Goal: Information Seeking & Learning: Learn about a topic

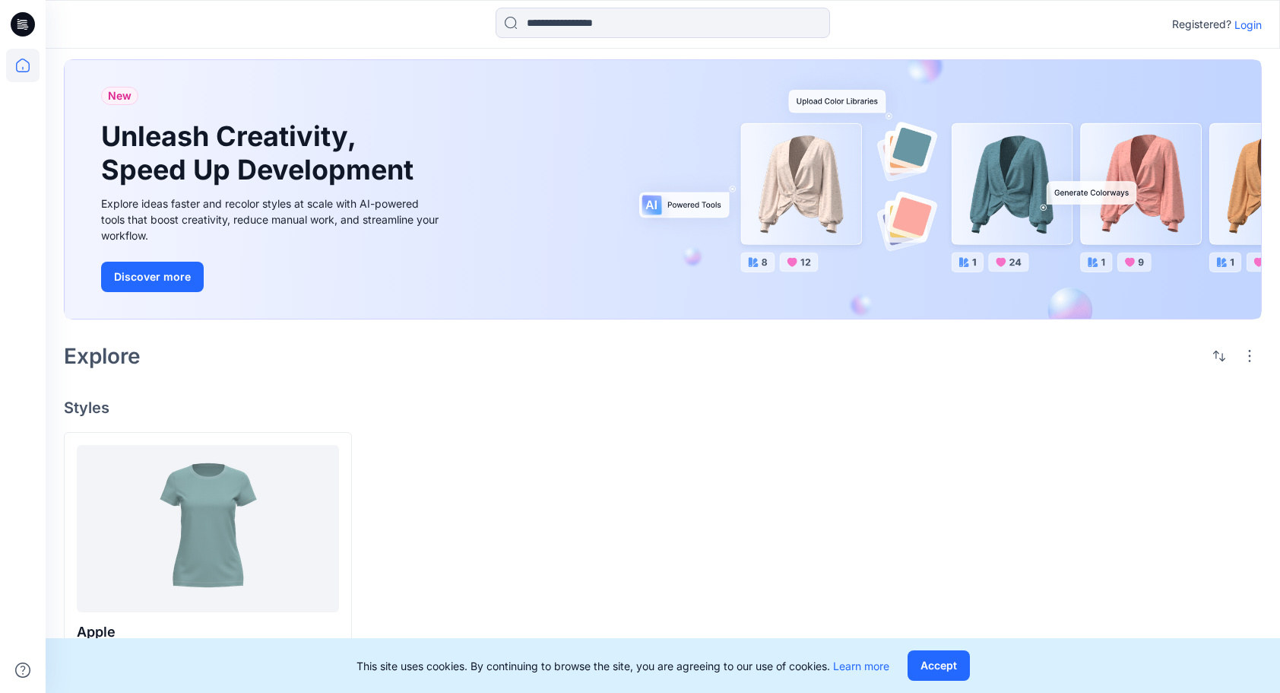
scroll to position [21, 0]
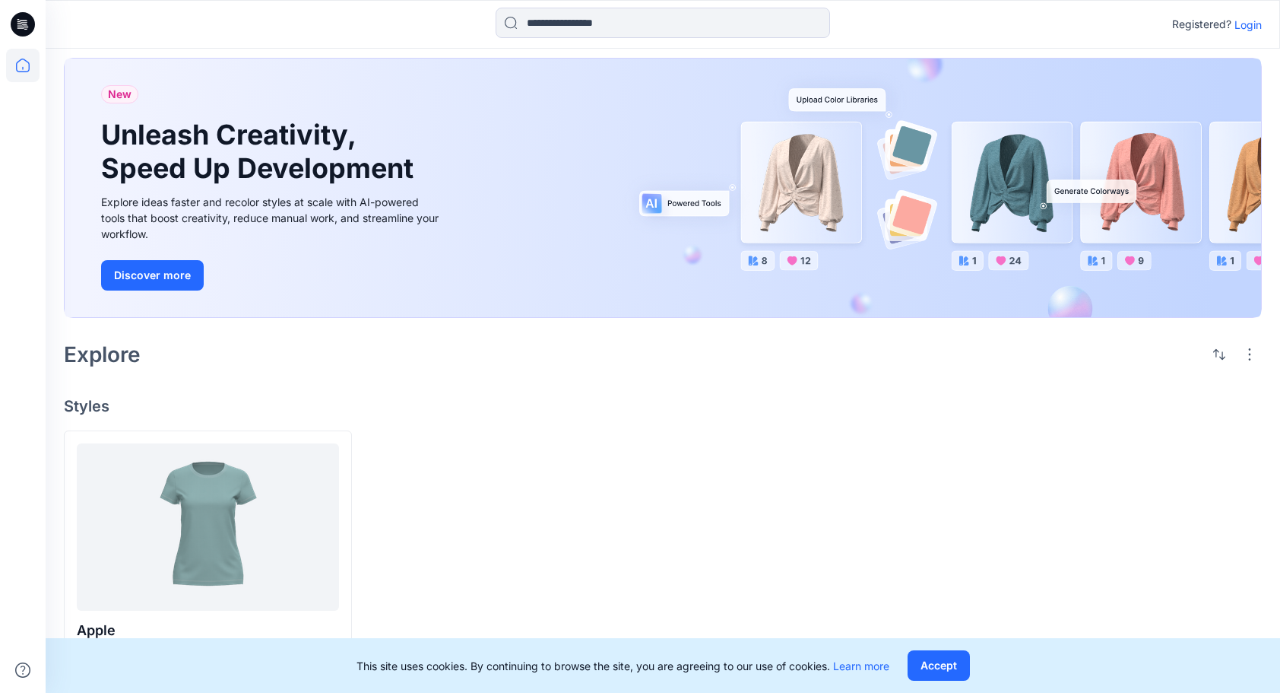
click at [1251, 26] on p "Login" at bounding box center [1248, 25] width 27 height 16
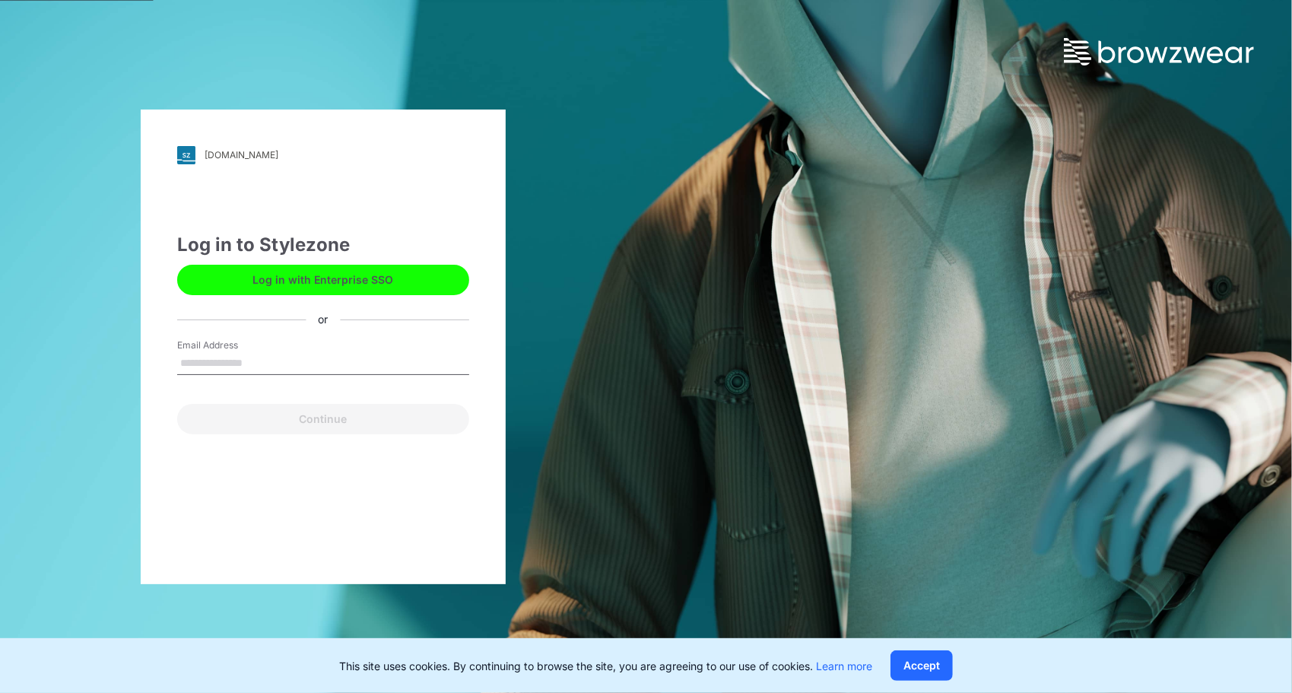
click at [228, 369] on input "Email Address" at bounding box center [323, 363] width 292 height 23
type input "**********"
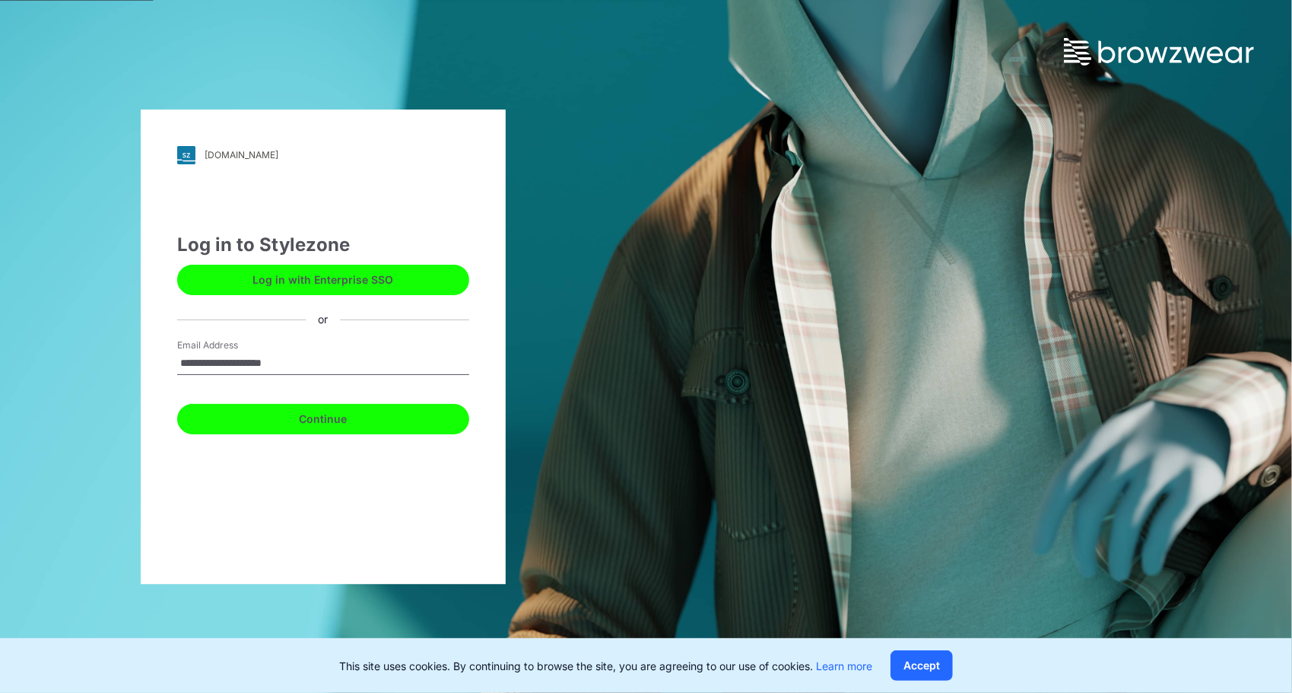
click at [331, 420] on button "Continue" at bounding box center [323, 419] width 292 height 30
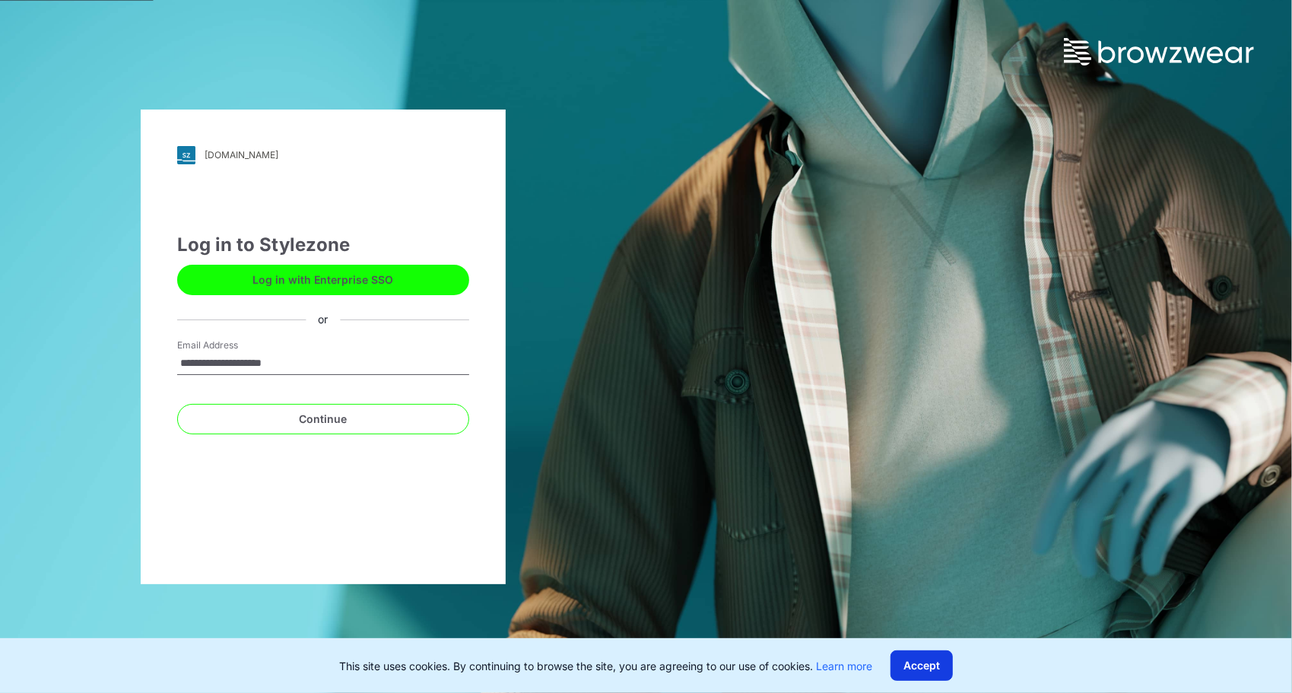
click at [935, 672] on button "Accept" at bounding box center [921, 665] width 62 height 30
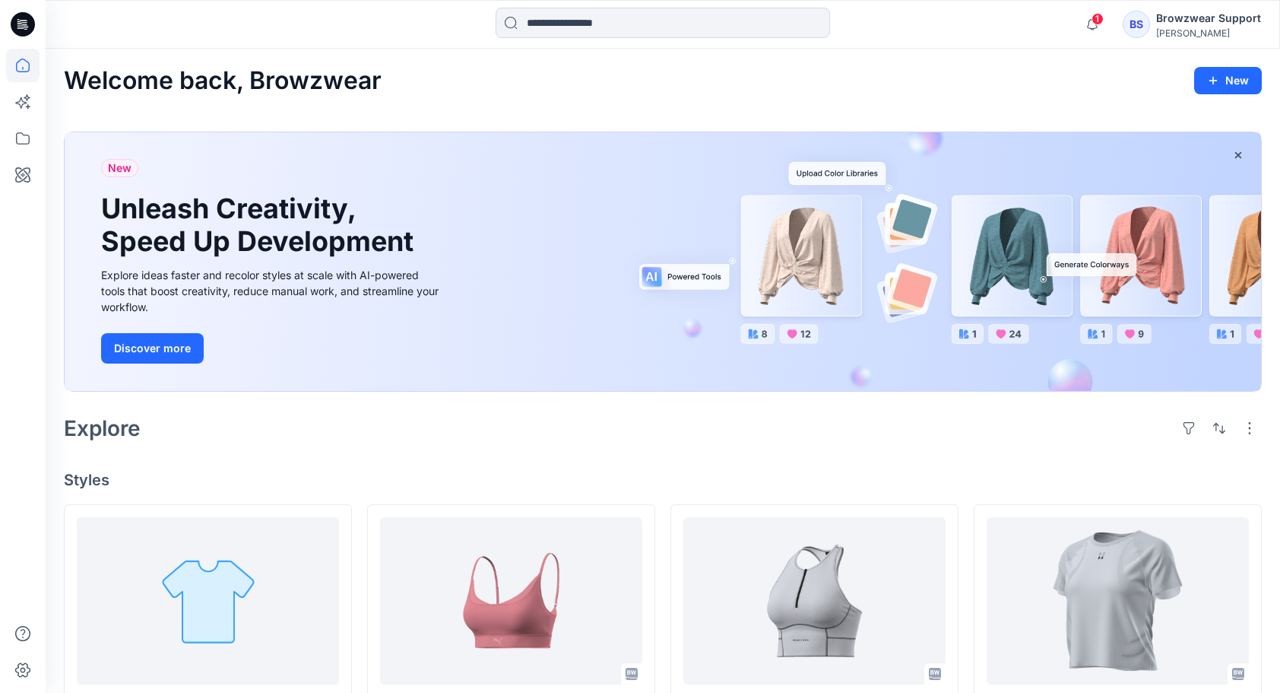
click at [1173, 22] on div "Browzwear Support" at bounding box center [1208, 18] width 105 height 18
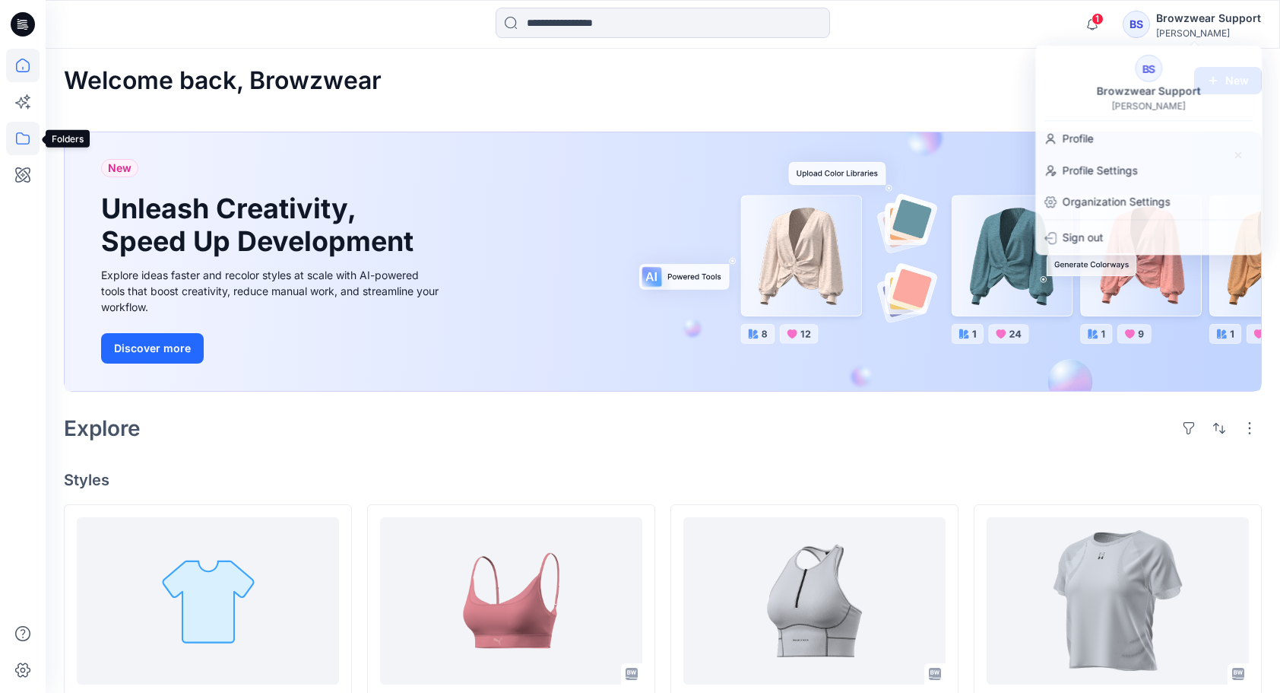
click at [30, 139] on icon at bounding box center [22, 138] width 33 height 33
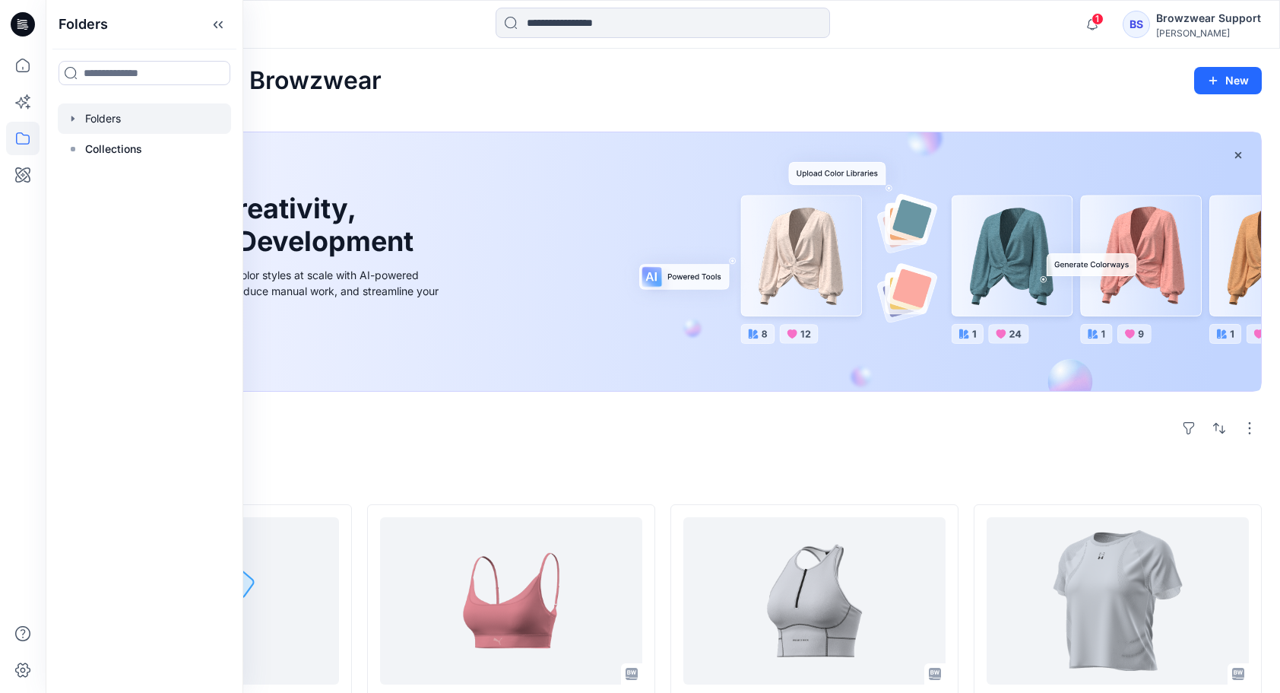
click at [84, 120] on div at bounding box center [144, 118] width 173 height 30
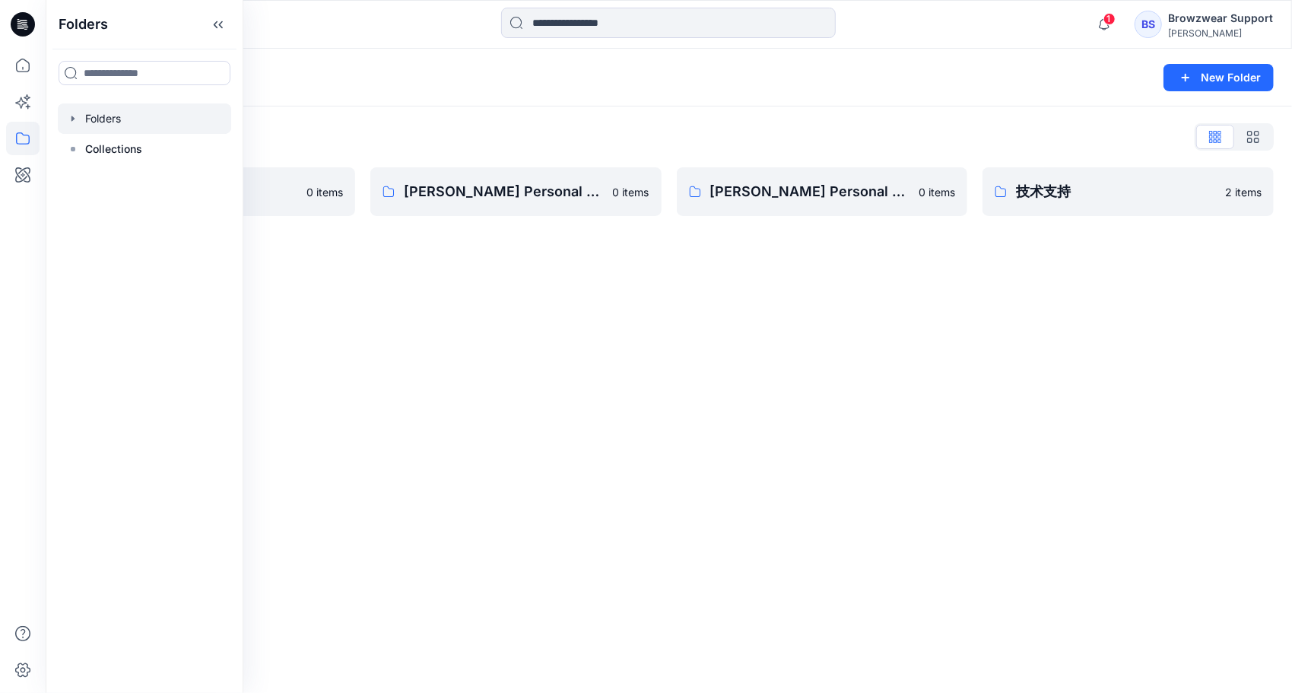
click at [480, 360] on div "Folders New Folder Folders List Athleta 0 items [PERSON_NAME] Personal Zone 0 i…" at bounding box center [669, 371] width 1246 height 644
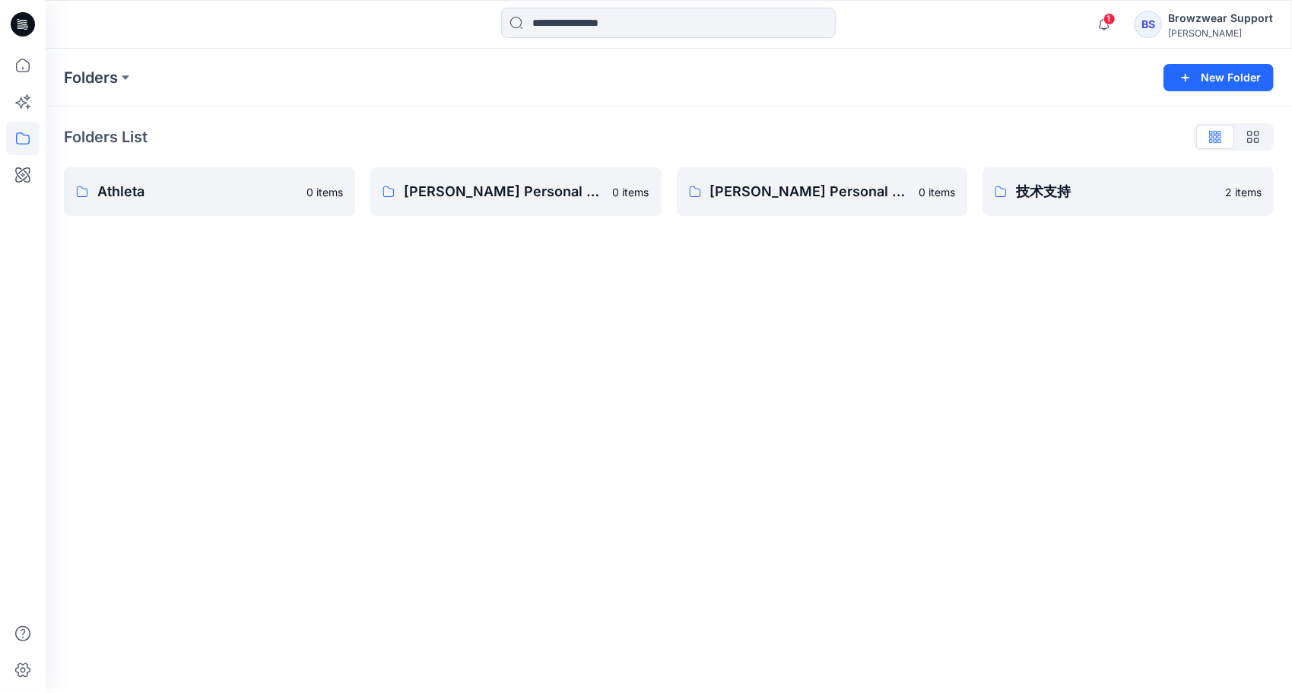
click at [1203, 23] on div "Browzwear Support" at bounding box center [1220, 18] width 105 height 18
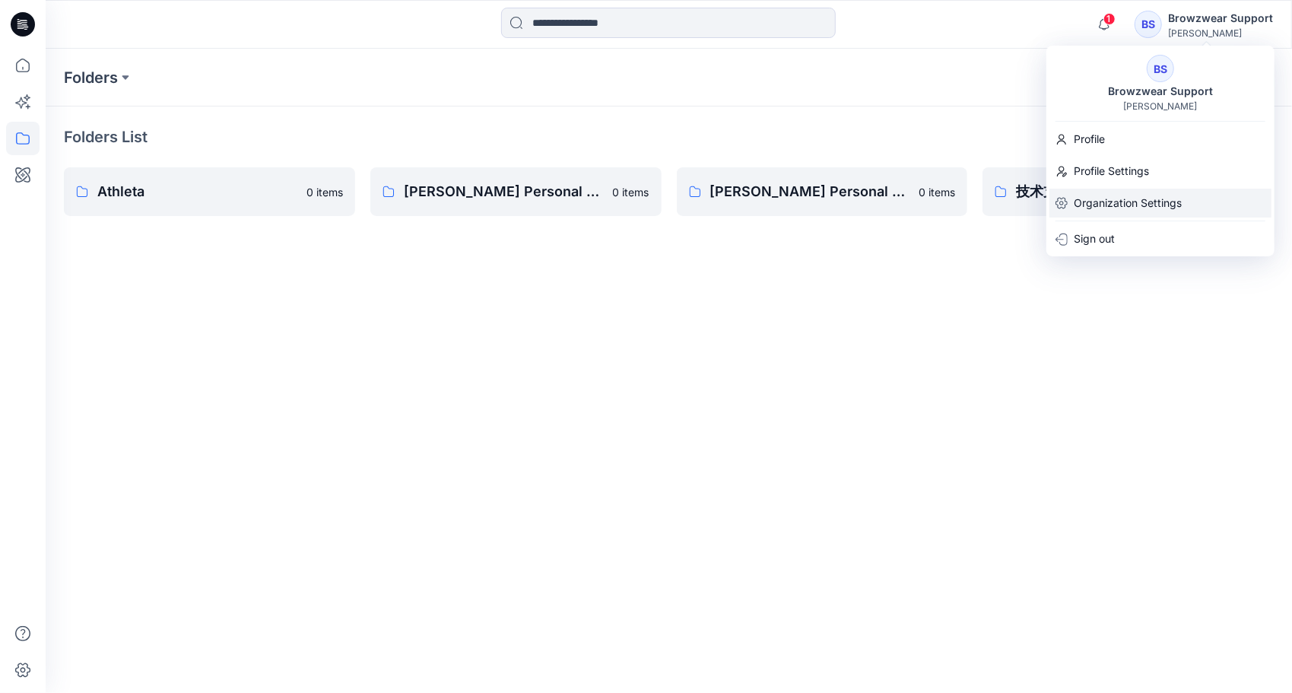
click at [1086, 198] on p "Organization Settings" at bounding box center [1127, 203] width 108 height 29
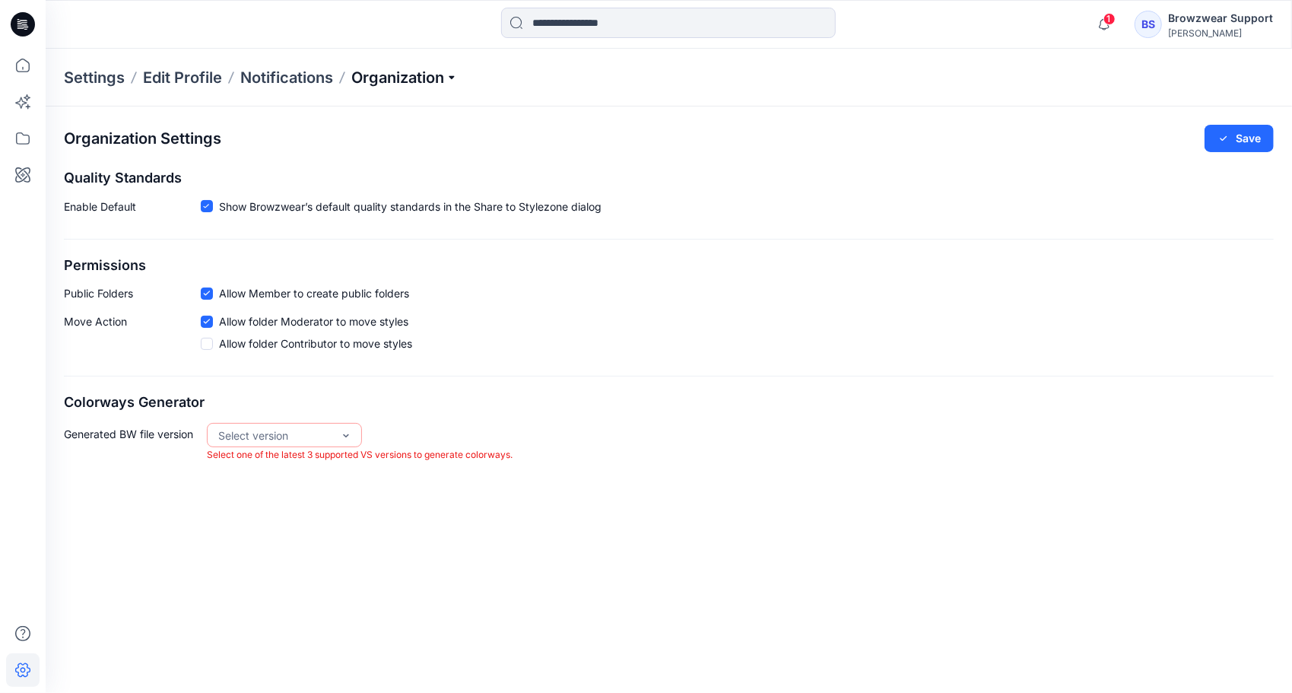
click at [458, 77] on p "Organization" at bounding box center [404, 77] width 106 height 21
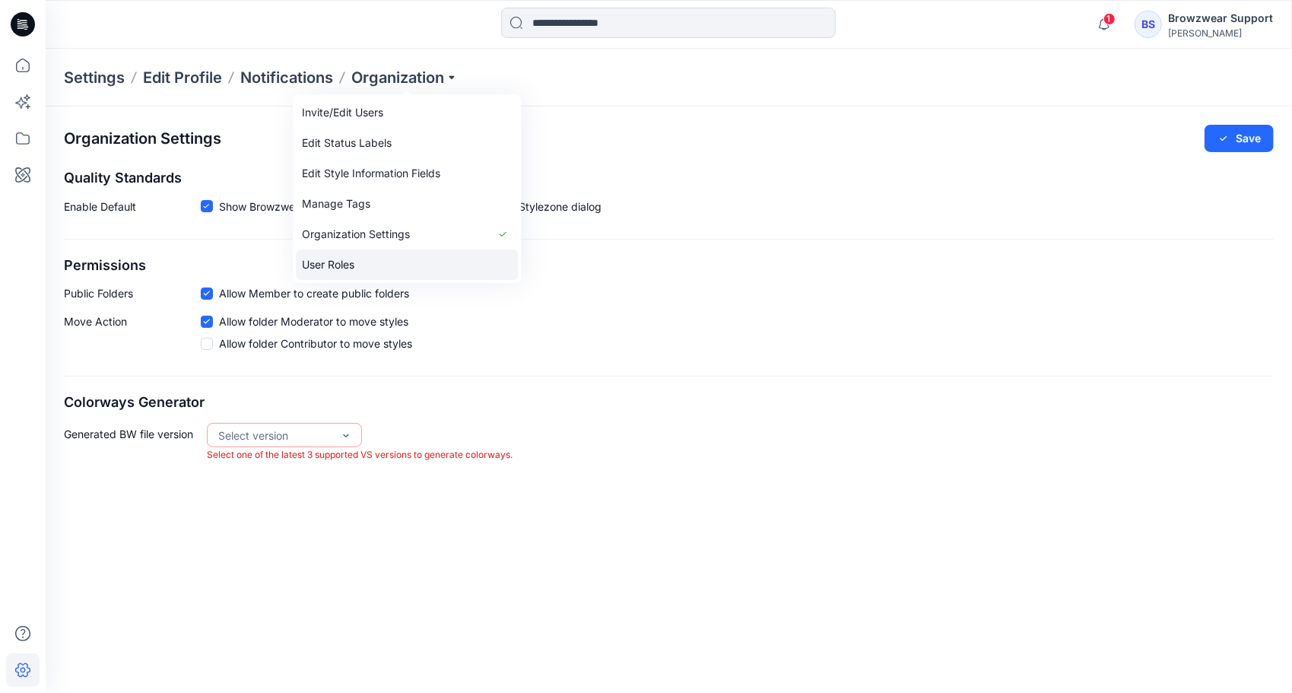
click at [362, 258] on link "User Roles" at bounding box center [407, 264] width 222 height 30
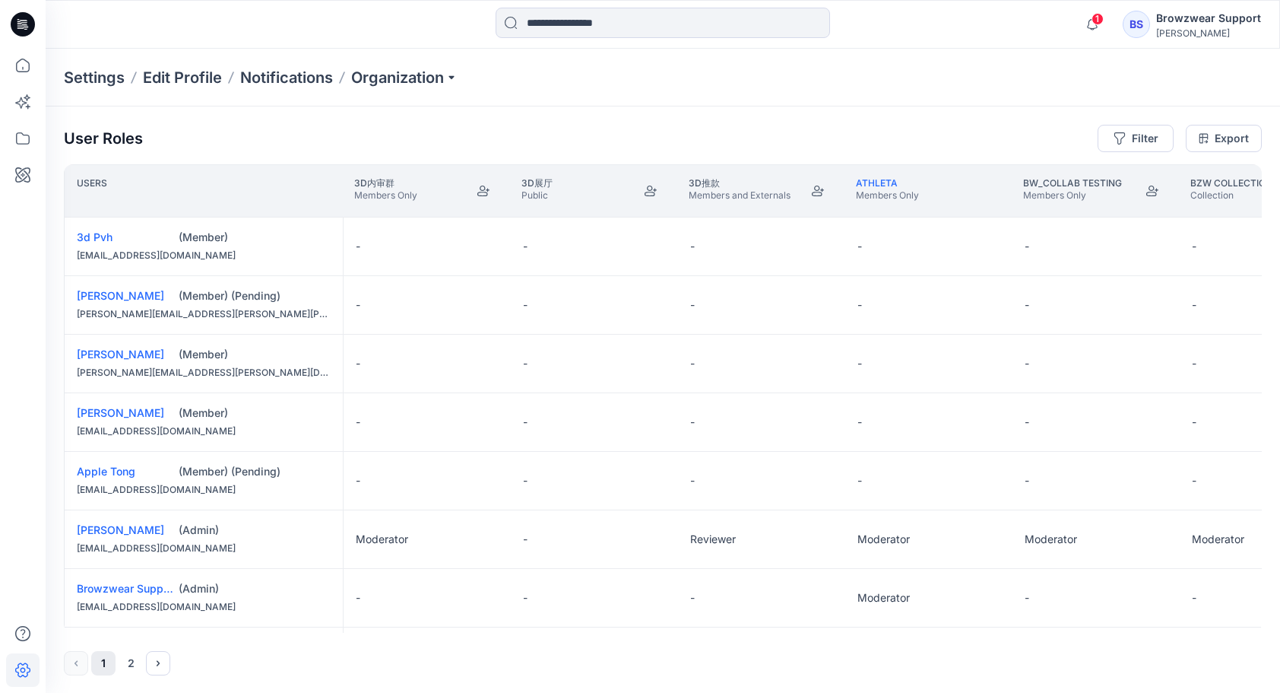
drag, startPoint x: 372, startPoint y: 629, endPoint x: 466, endPoint y: 634, distance: 94.4
click at [466, 634] on div "User Roles Filter Export Users 3D内审群 Members Only 3D展厅 Public 3D推款 Members and …" at bounding box center [663, 399] width 1235 height 587
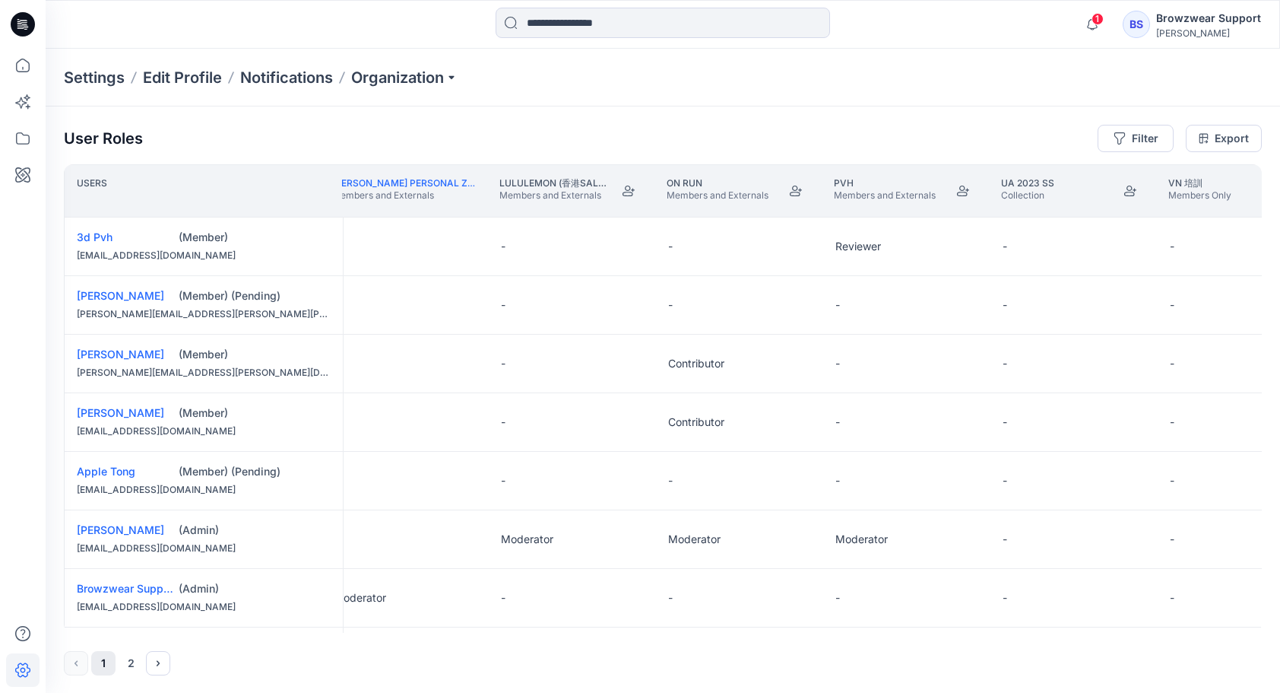
scroll to position [0, 1525]
click at [801, 192] on icon "Join" at bounding box center [798, 190] width 12 height 11
click at [693, 182] on link "On Run" at bounding box center [687, 182] width 36 height 11
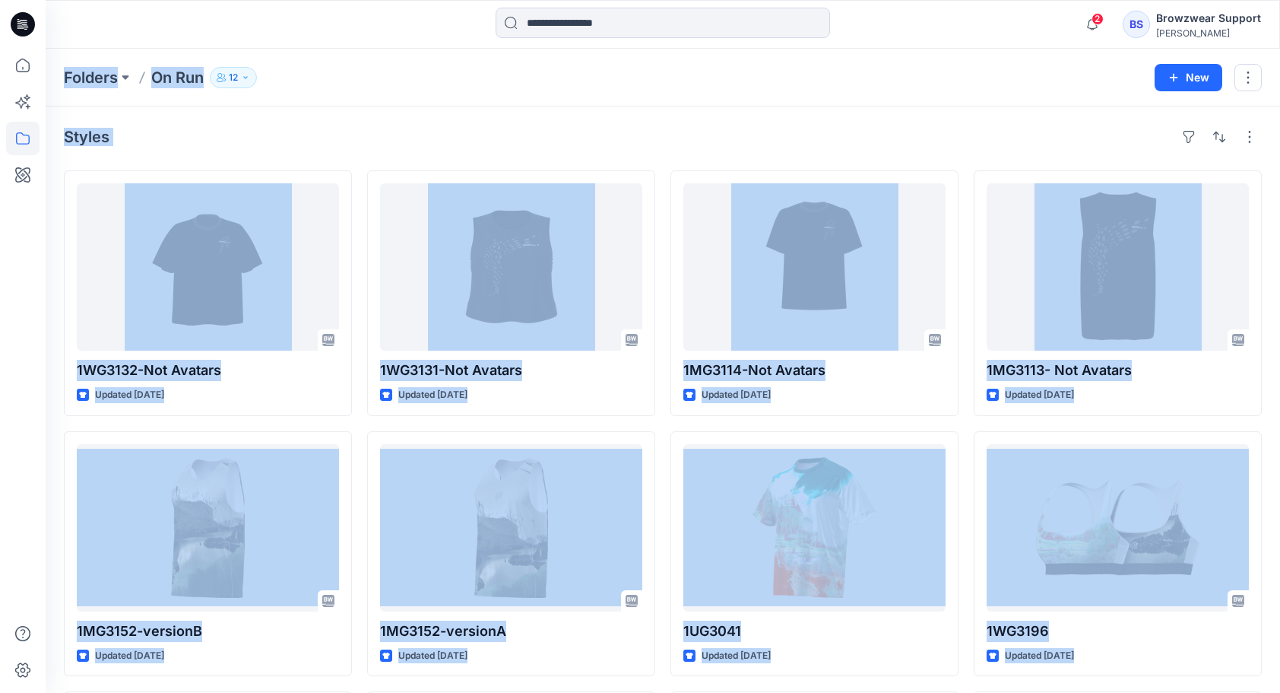
click at [426, 137] on div "Styles" at bounding box center [663, 137] width 1198 height 24
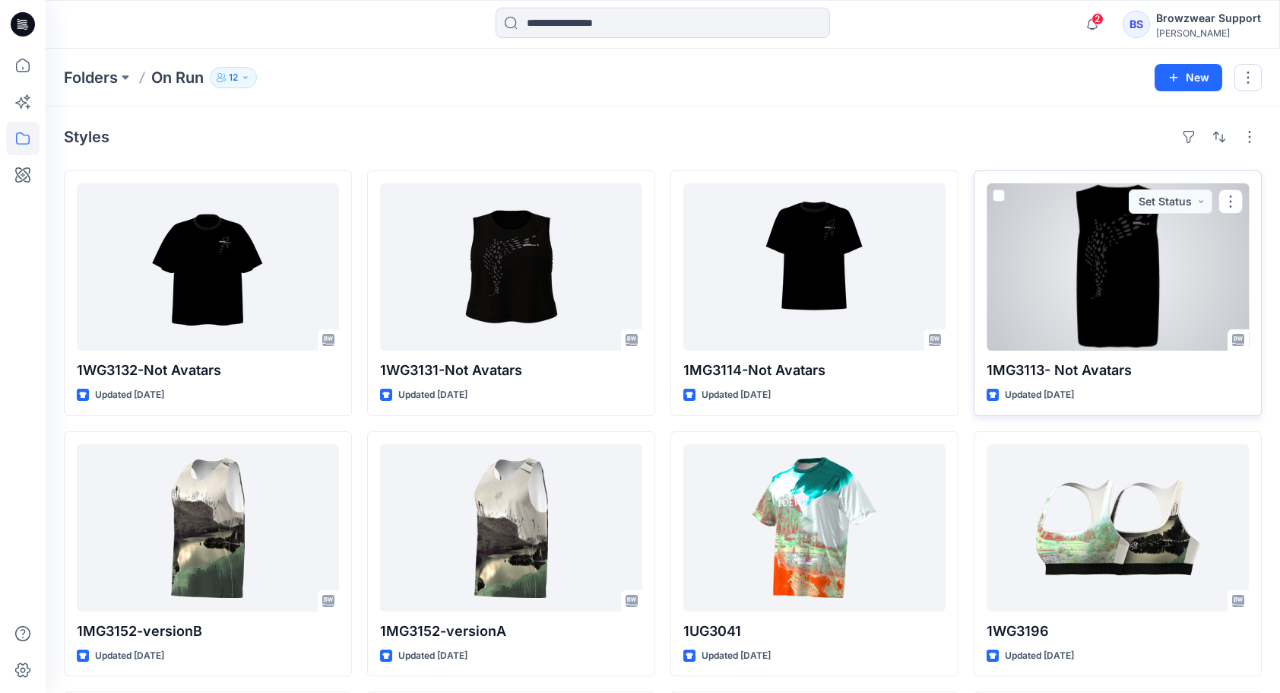
click at [1096, 257] on div at bounding box center [1118, 266] width 262 height 167
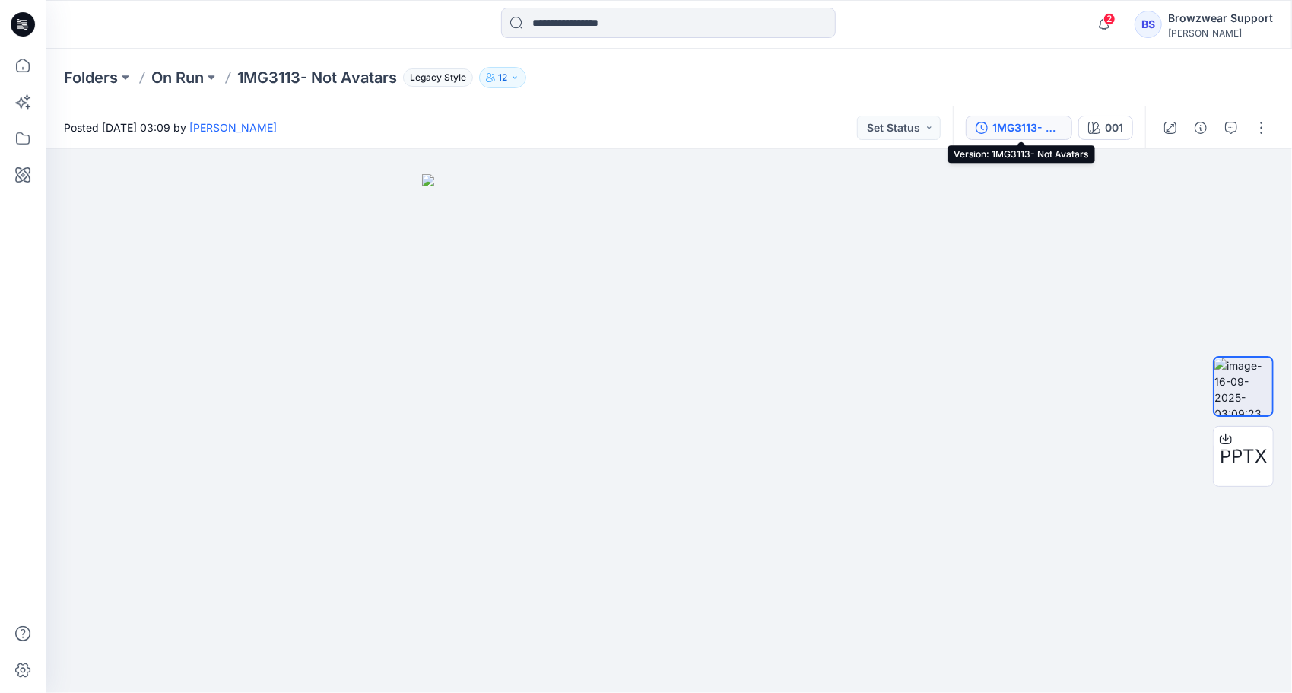
click at [1010, 127] on div "1MG3113- Not Avatars" at bounding box center [1027, 127] width 70 height 17
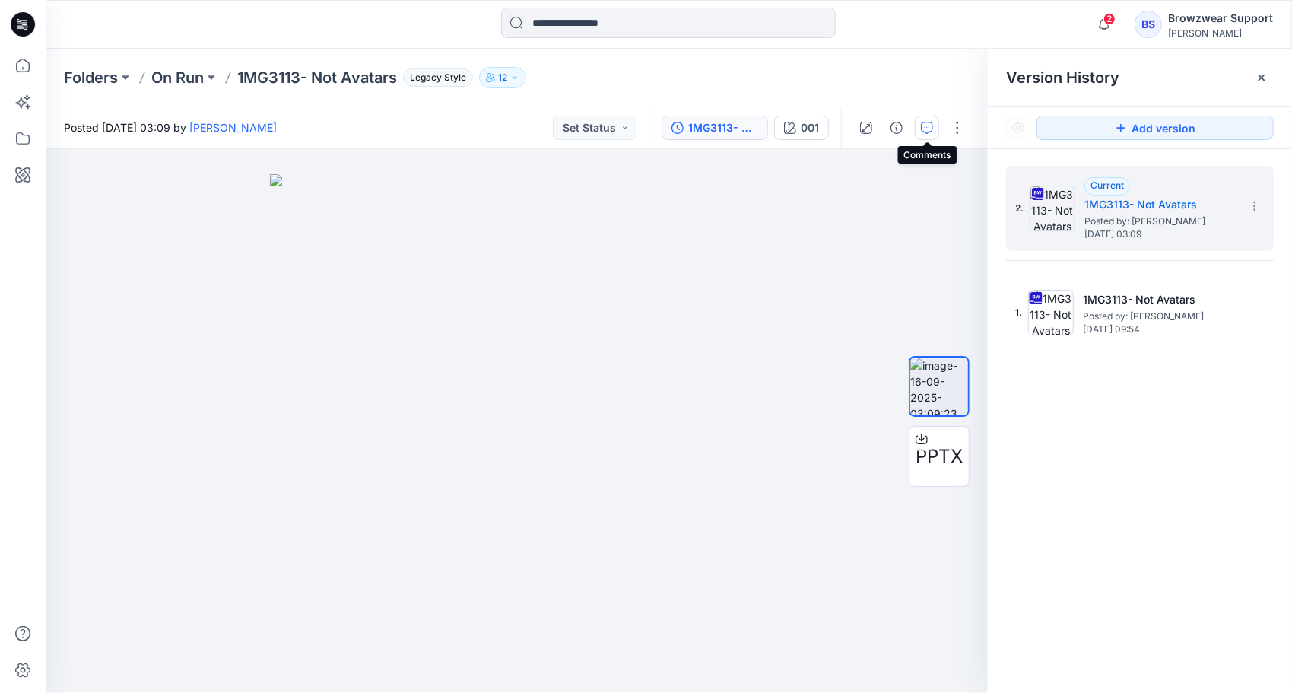
click at [930, 123] on icon "button" at bounding box center [927, 128] width 12 height 12
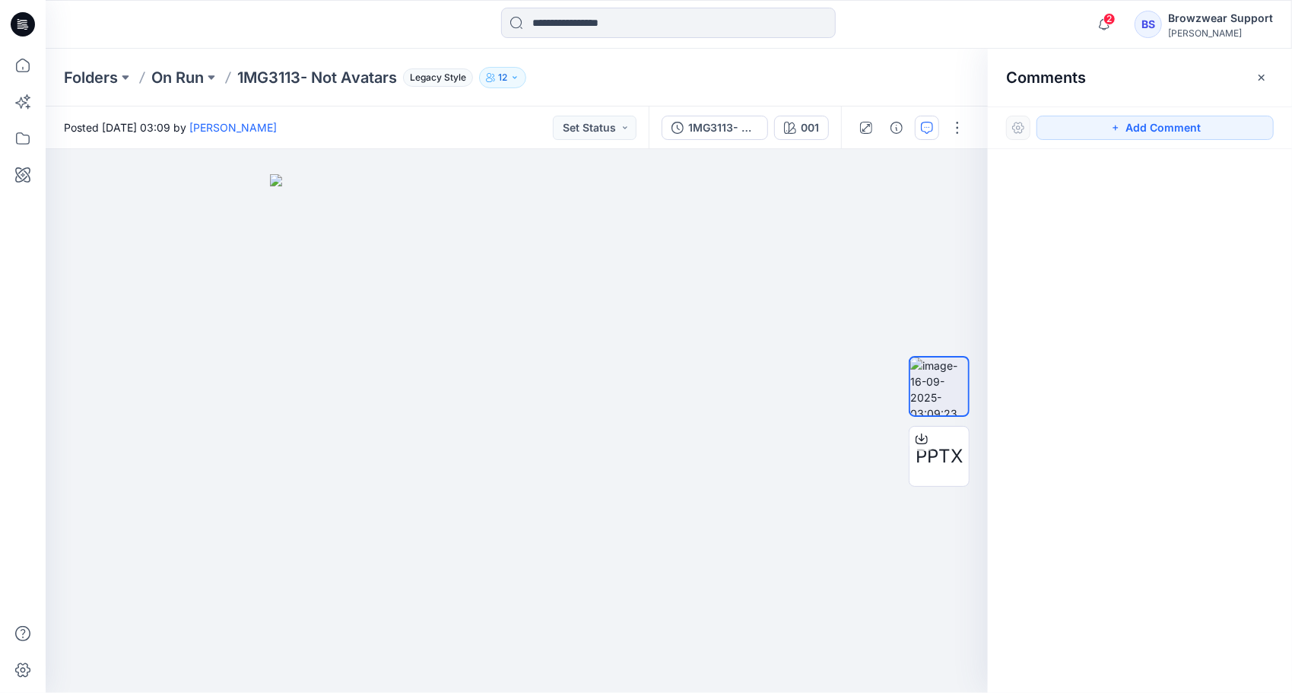
click at [912, 73] on div "Folders On Run 1MG3113- Not Avatars Legacy Style 12" at bounding box center [609, 77] width 1091 height 21
click at [1262, 77] on icon "button" at bounding box center [1261, 77] width 12 height 12
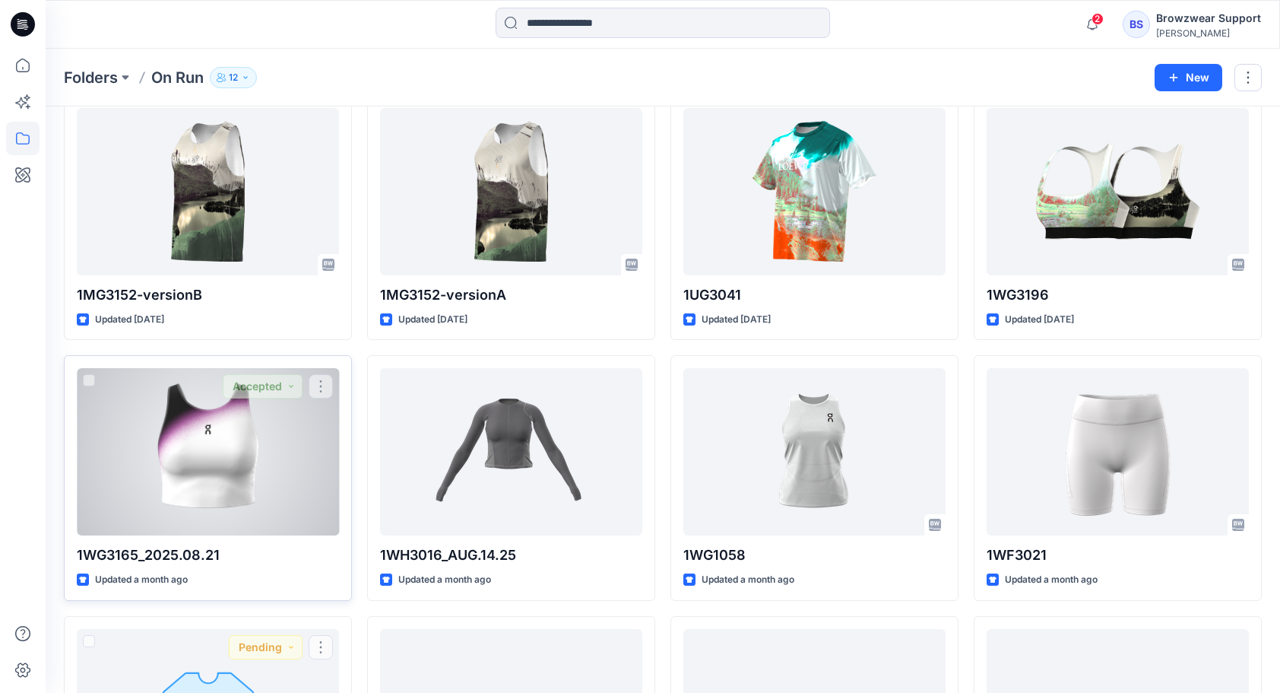
scroll to position [334, 0]
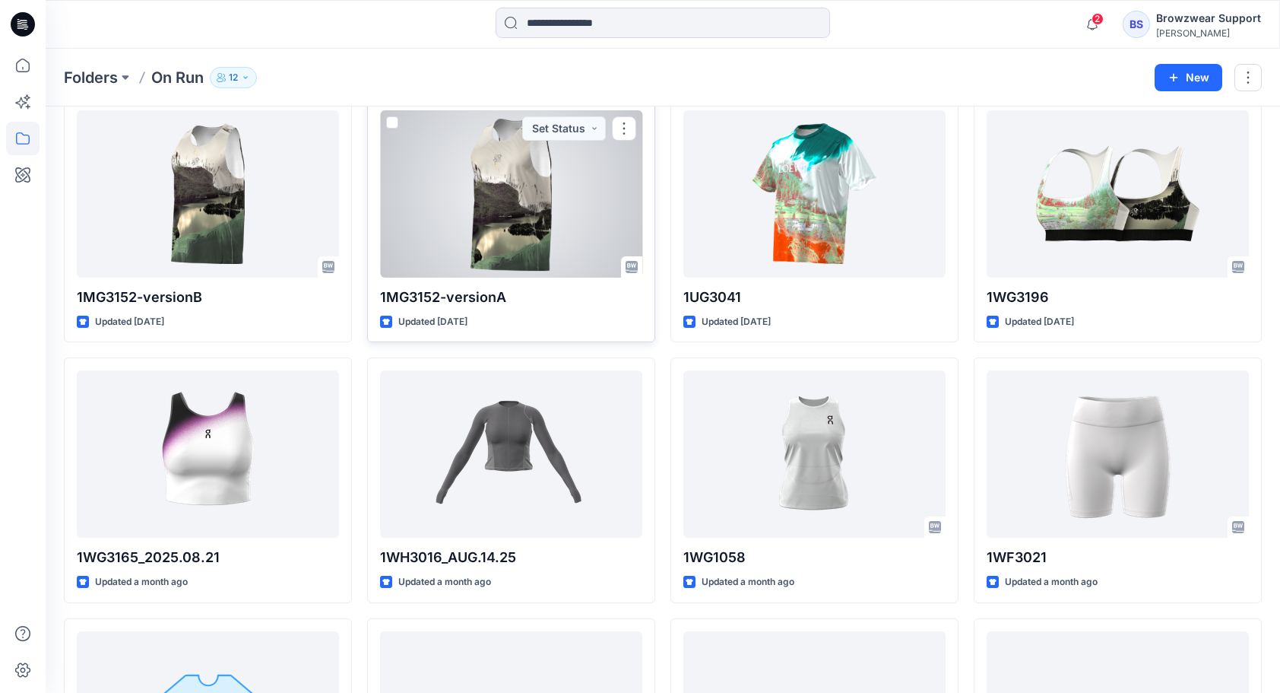
click at [537, 211] on div at bounding box center [511, 193] width 262 height 167
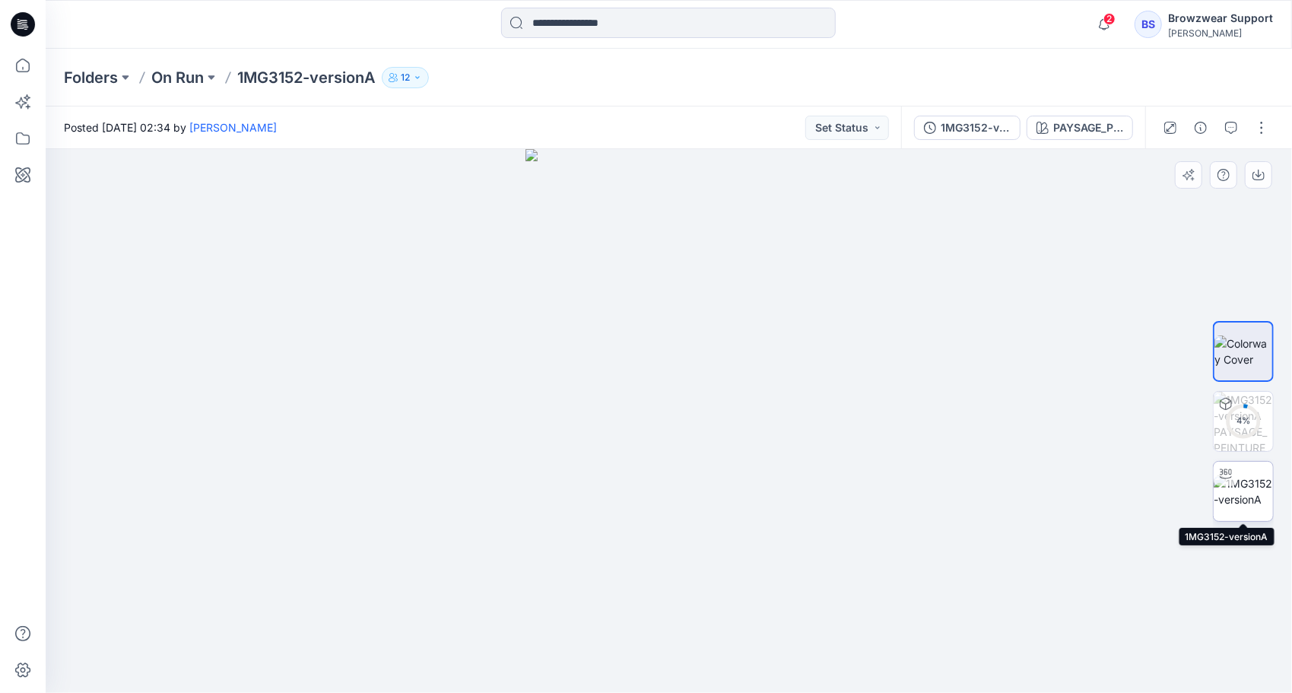
click at [1245, 497] on img at bounding box center [1242, 491] width 59 height 32
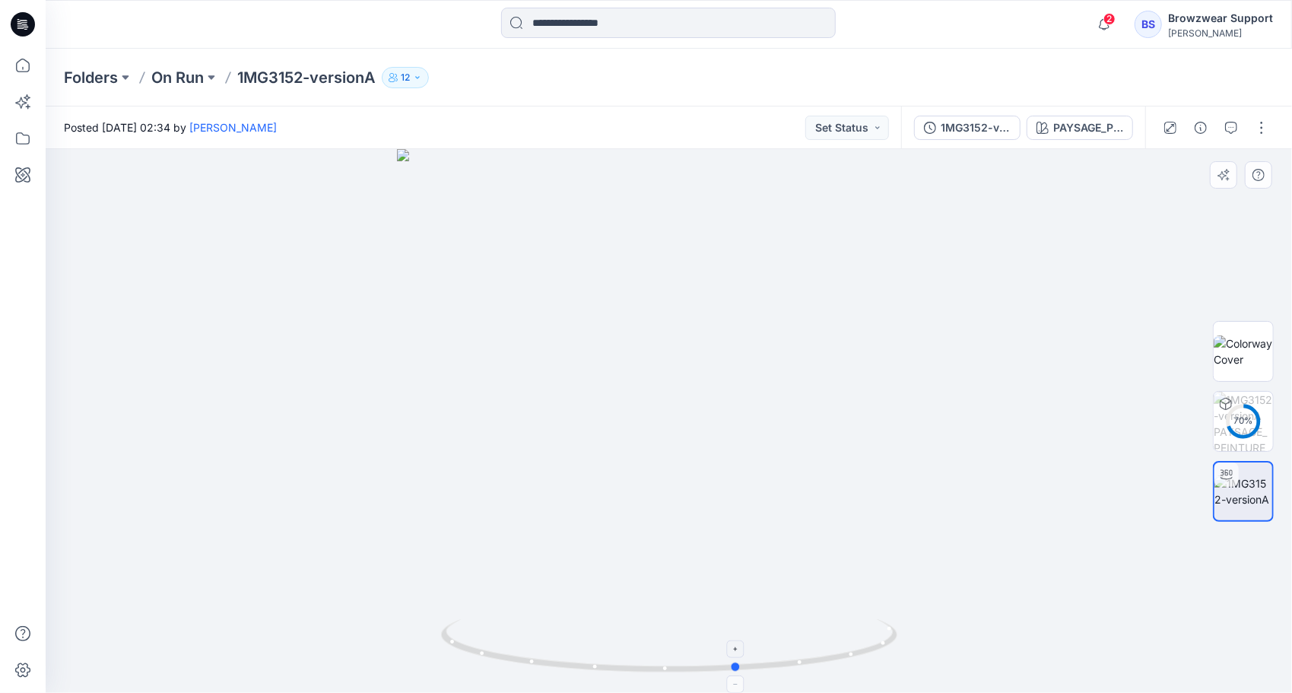
drag, startPoint x: 665, startPoint y: 669, endPoint x: 734, endPoint y: 650, distance: 71.7
click at [734, 650] on icon at bounding box center [671, 647] width 460 height 57
click at [968, 134] on div "1MG3152-versionA" at bounding box center [975, 127] width 70 height 17
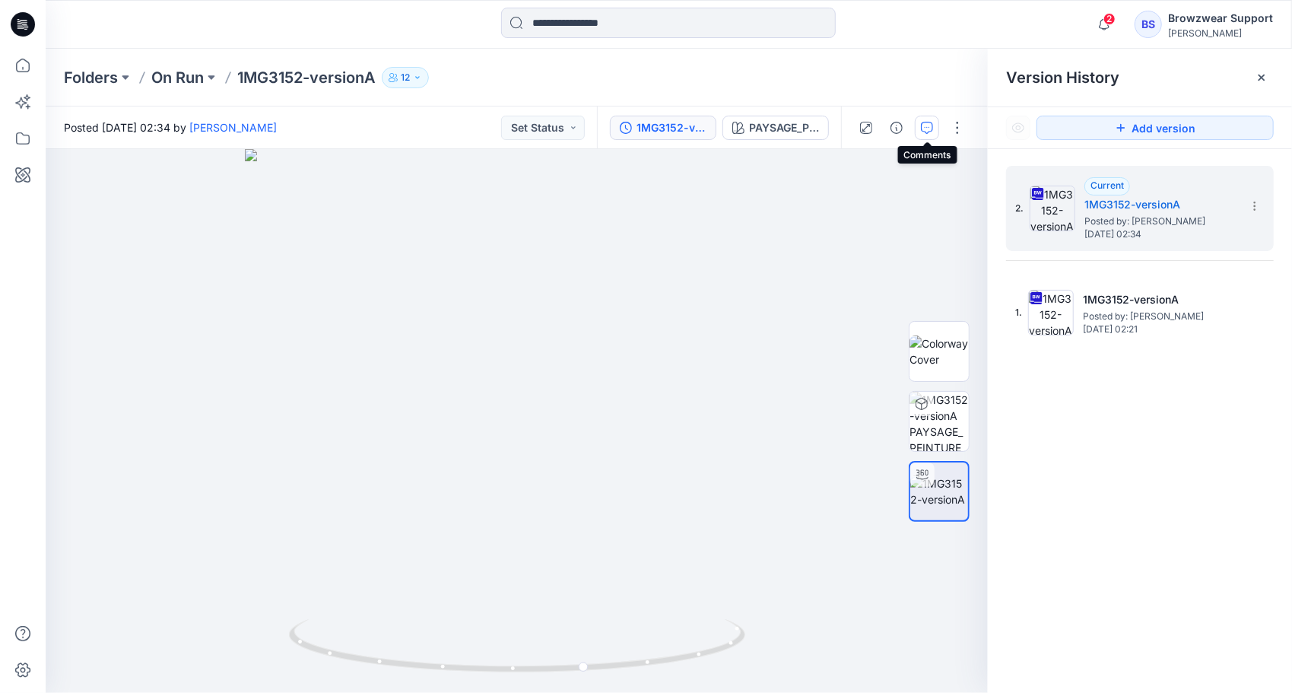
click at [927, 129] on icon "button" at bounding box center [927, 128] width 12 height 12
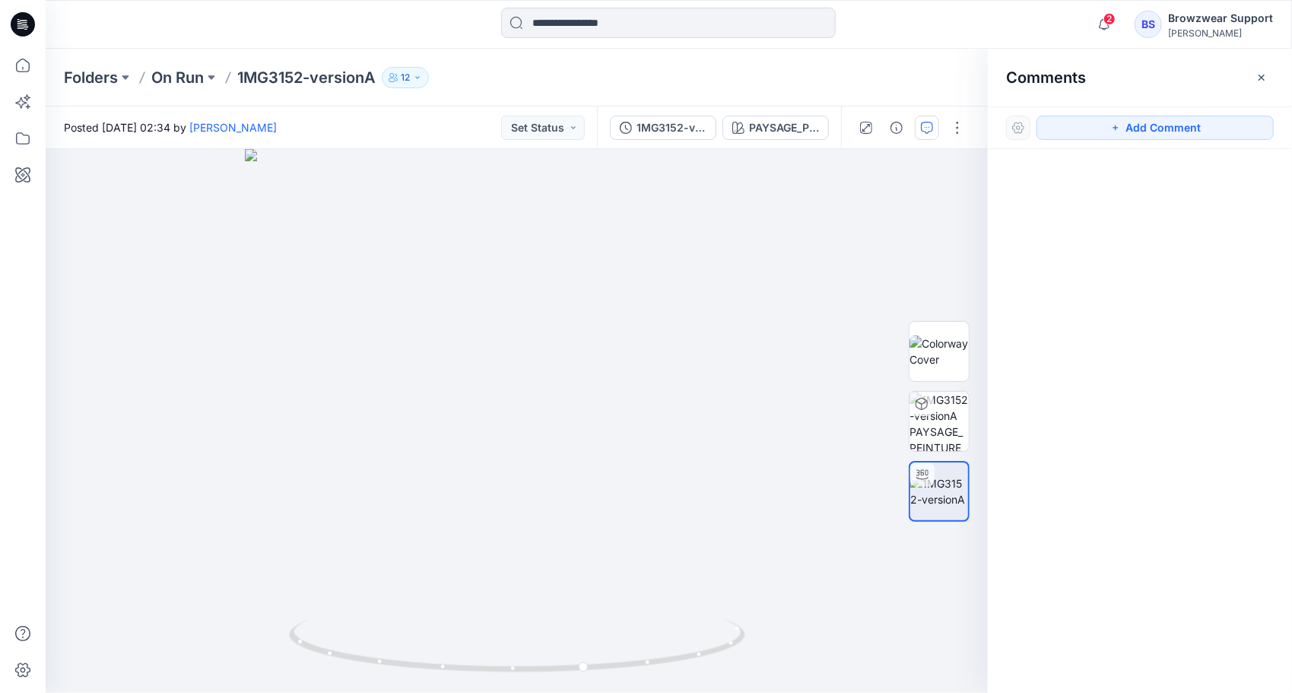
click at [874, 86] on div "Folders On Run 1MG3152-versionA 12" at bounding box center [609, 77] width 1091 height 21
click at [19, 135] on icon at bounding box center [22, 138] width 33 height 33
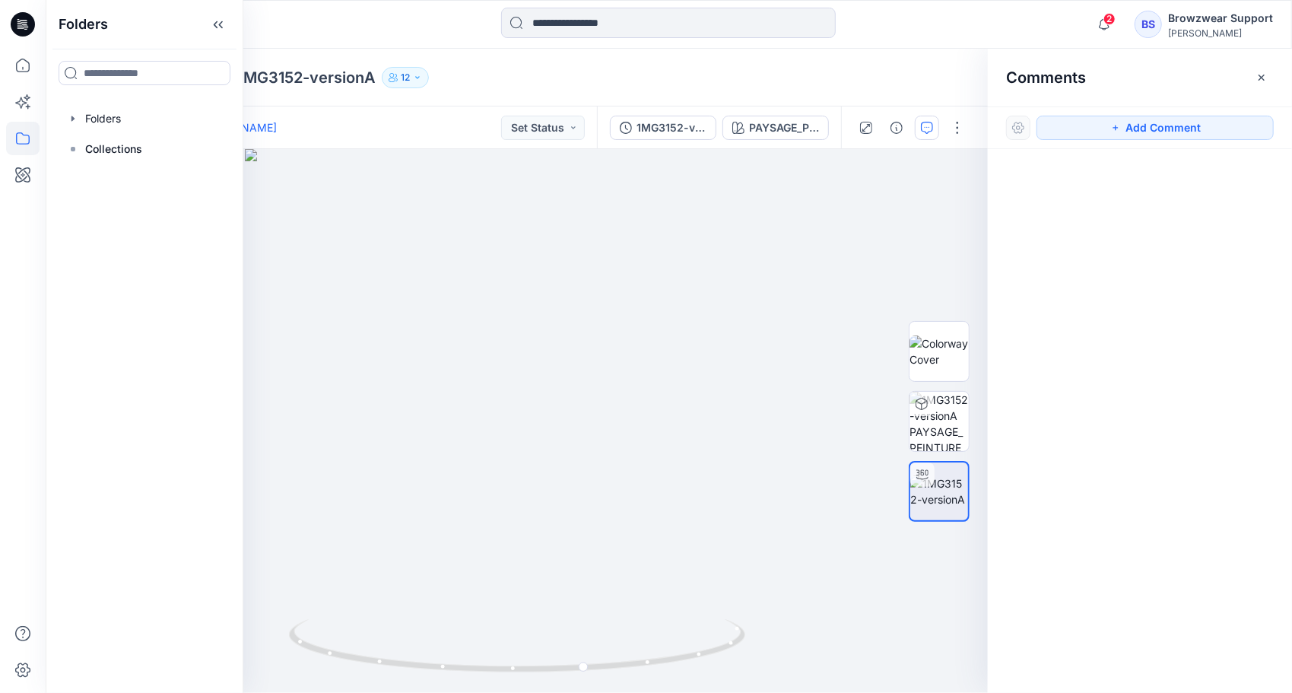
click at [547, 53] on div "Folders On Run 1MG3152-versionA 12" at bounding box center [669, 78] width 1246 height 58
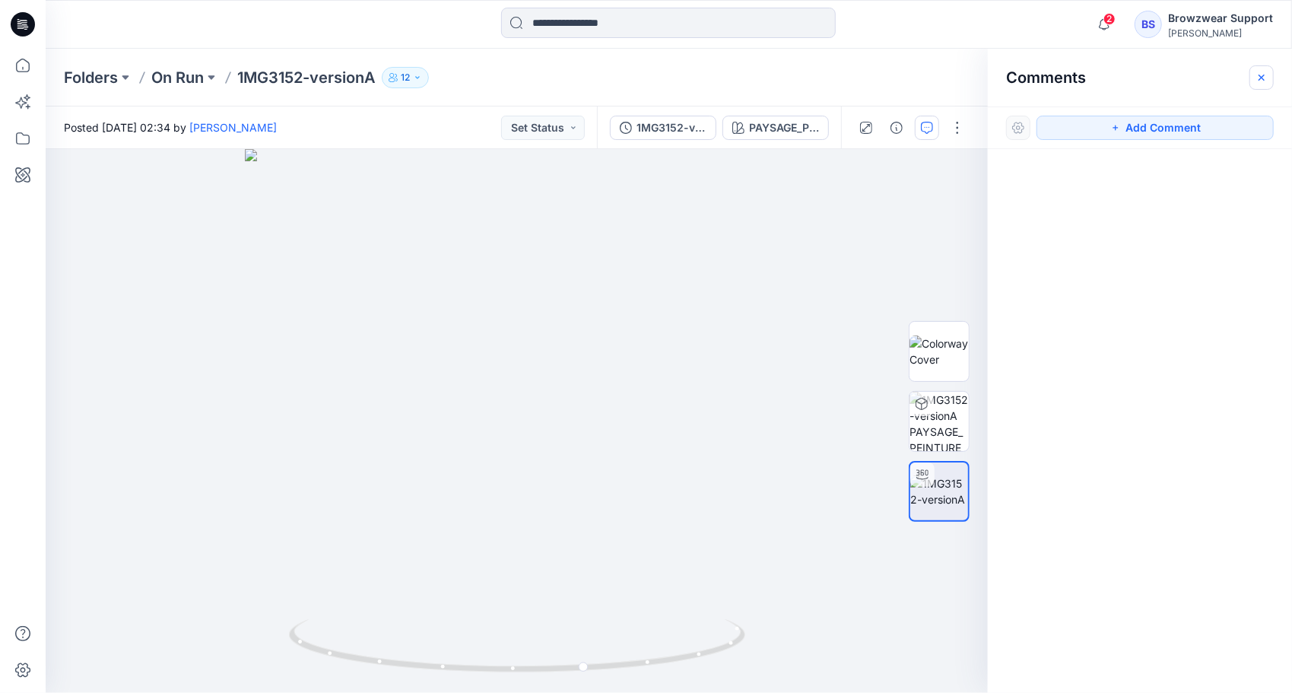
click at [1254, 79] on button "button" at bounding box center [1261, 77] width 24 height 24
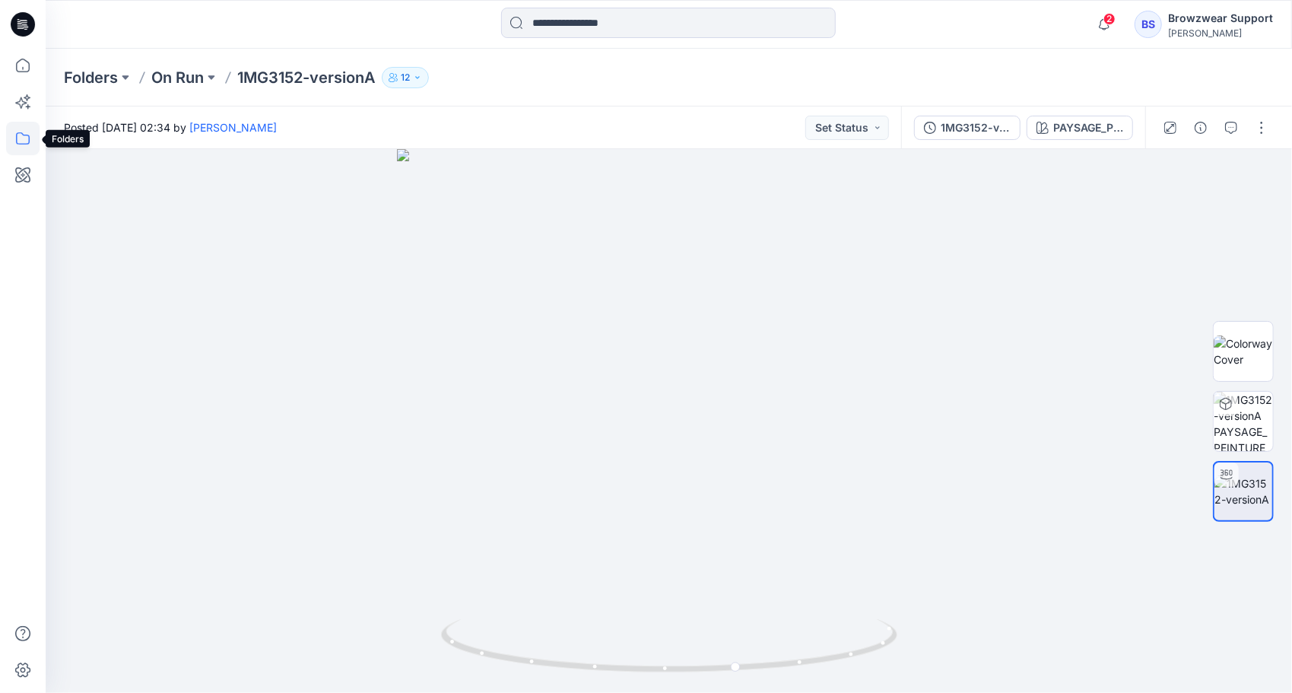
click at [29, 146] on icon at bounding box center [22, 138] width 33 height 33
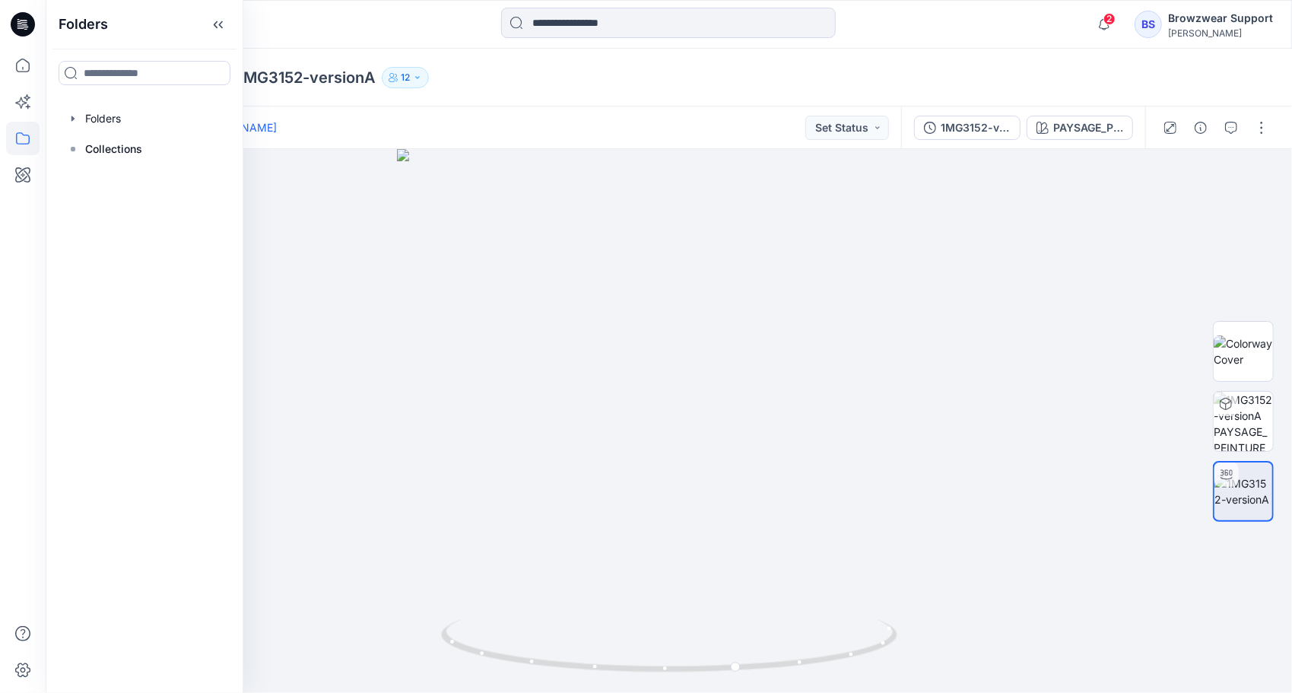
click at [566, 102] on div "Folders On Run 1MG3152-versionA 12" at bounding box center [669, 78] width 1246 height 58
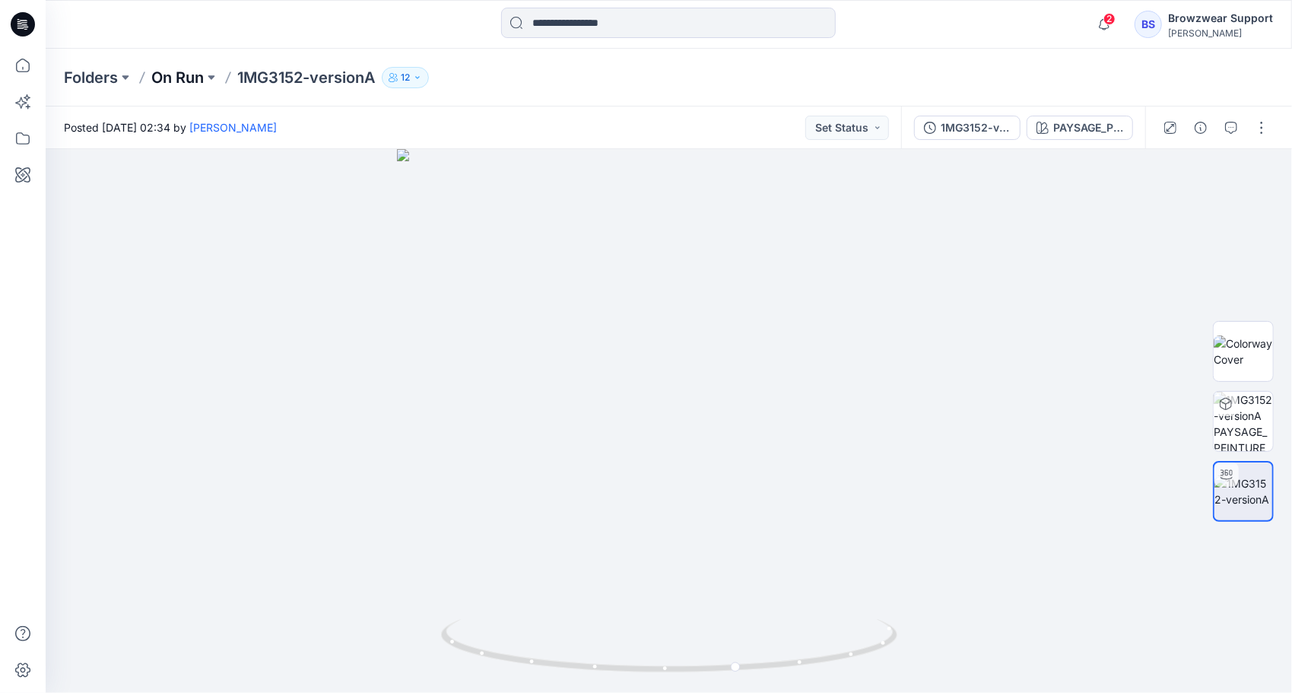
click at [179, 81] on p "On Run" at bounding box center [177, 77] width 52 height 21
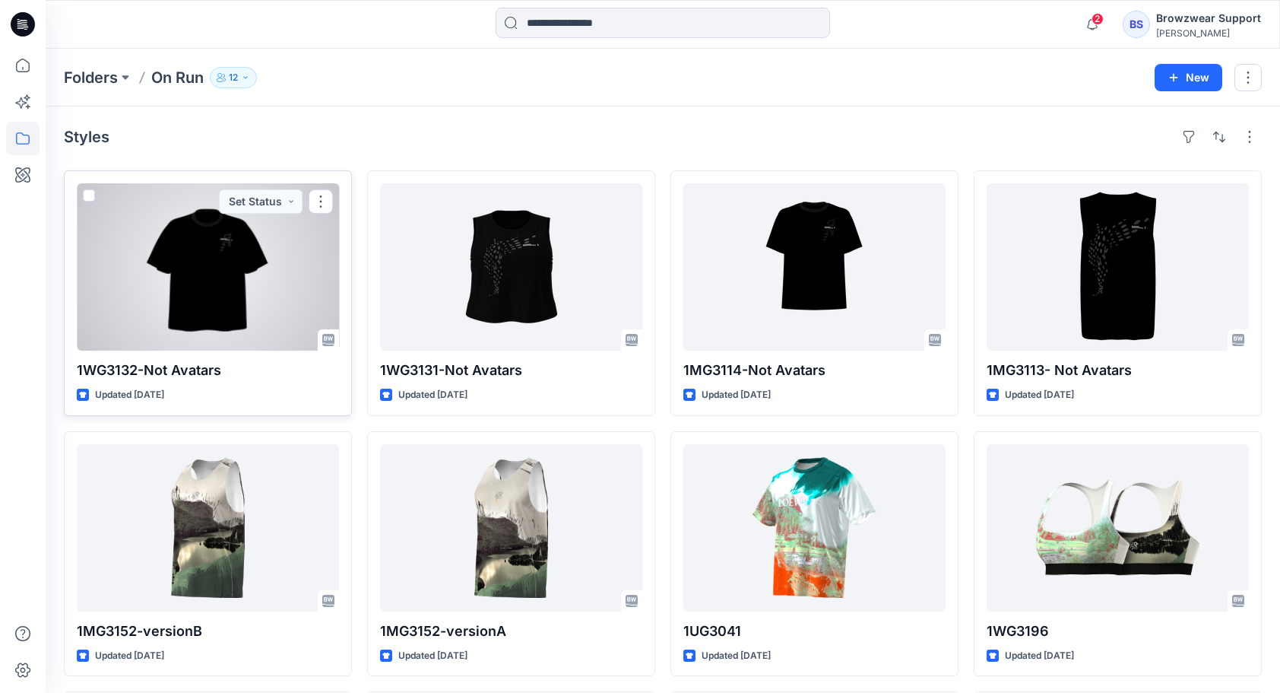
click at [202, 288] on div at bounding box center [208, 266] width 262 height 167
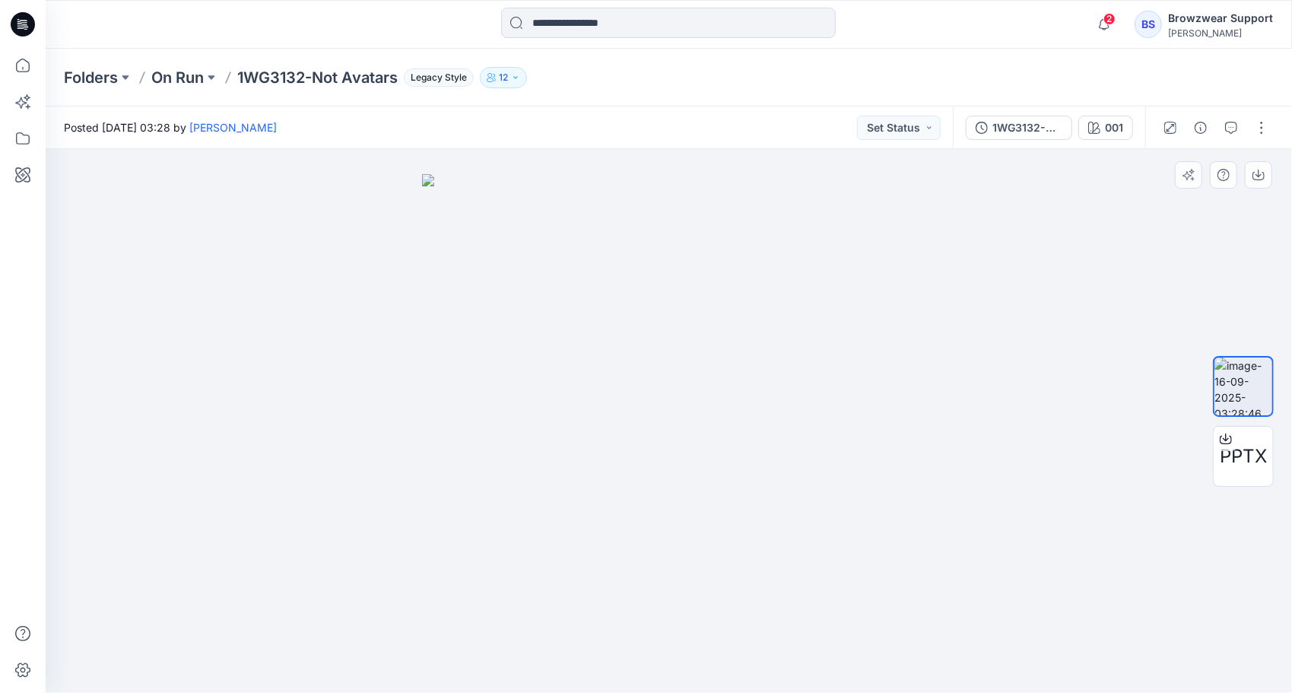
drag, startPoint x: 706, startPoint y: 404, endPoint x: 715, endPoint y: 356, distance: 48.6
click at [711, 350] on img at bounding box center [669, 433] width 494 height 519
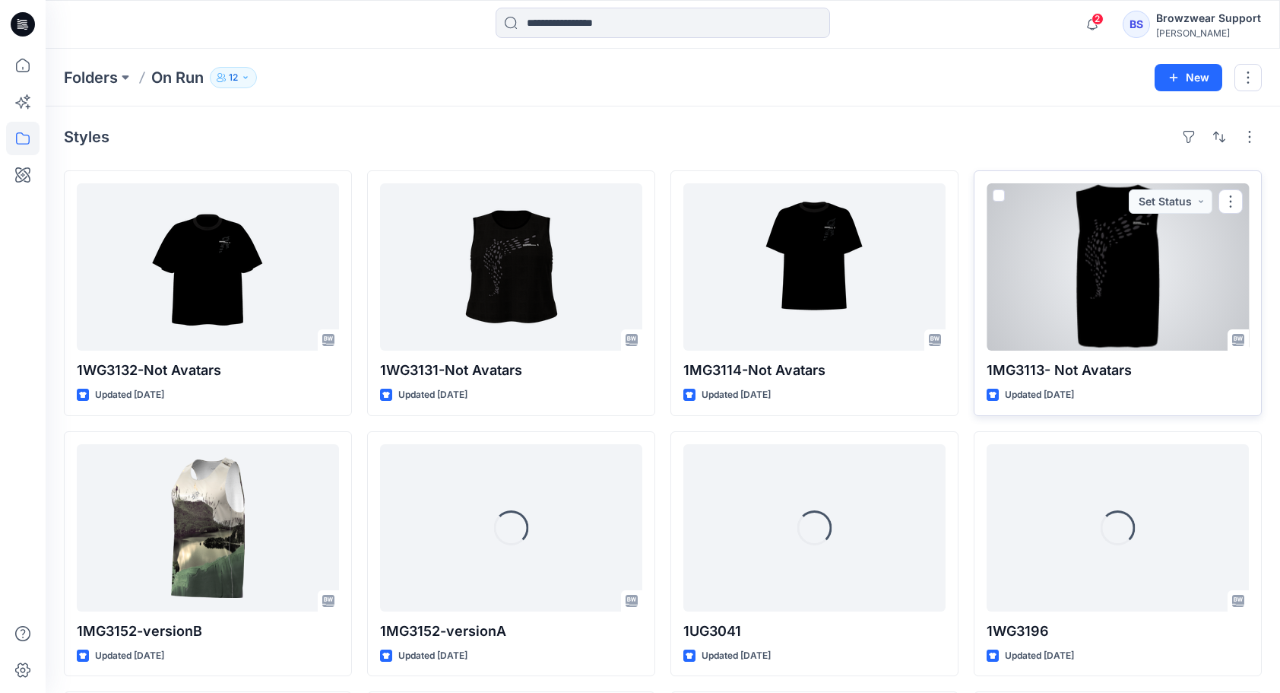
click at [1099, 296] on div at bounding box center [1118, 266] width 262 height 167
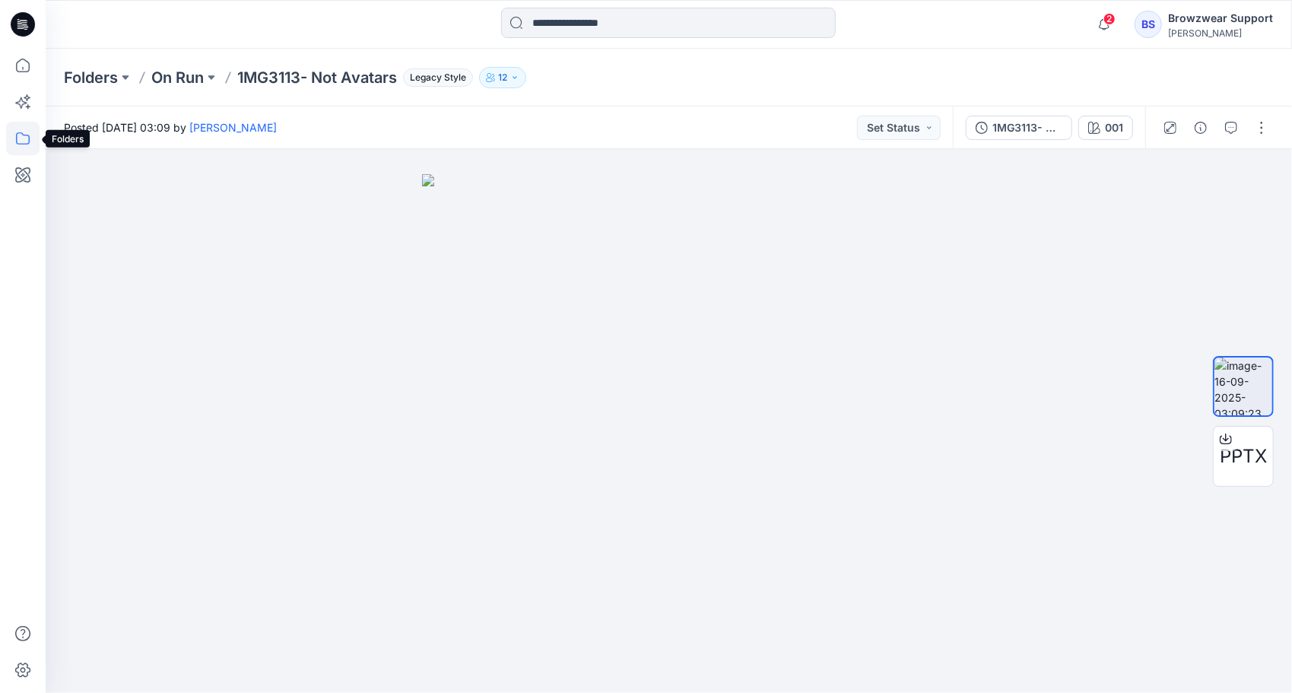
click at [21, 137] on icon at bounding box center [22, 138] width 33 height 33
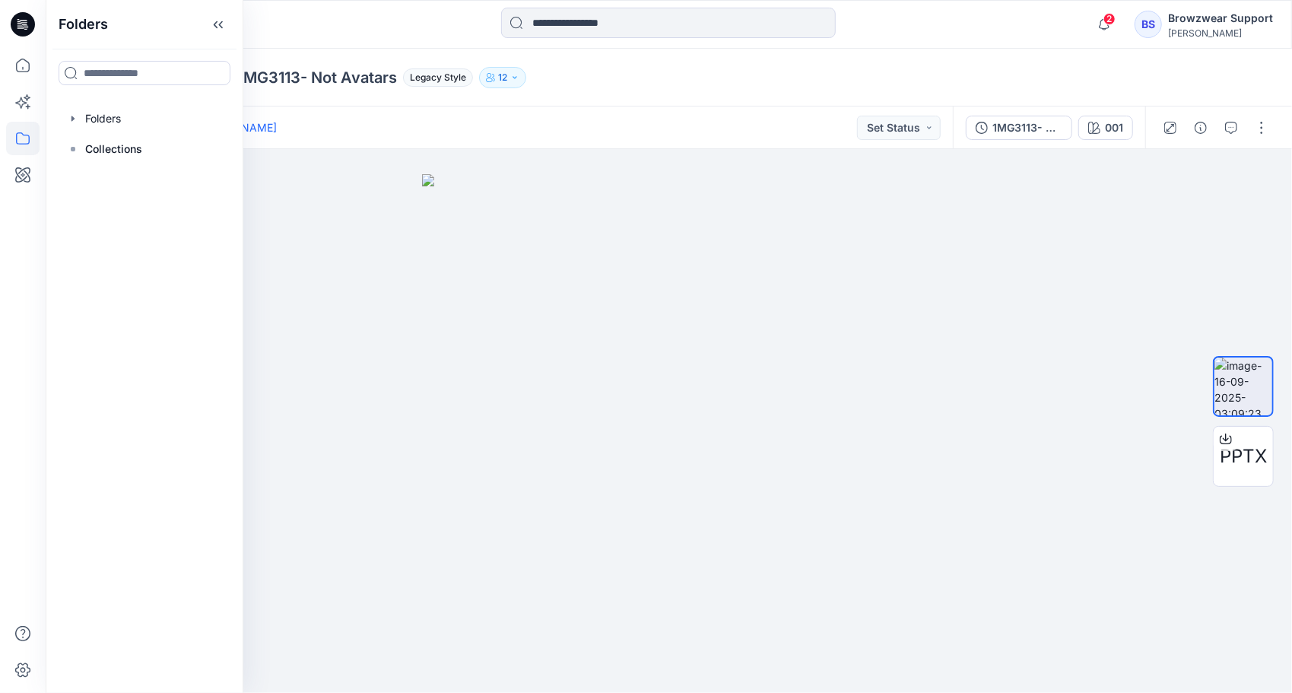
click at [522, 111] on div "Posted [DATE] 03:09 by [PERSON_NAME] Set Status" at bounding box center [499, 127] width 907 height 42
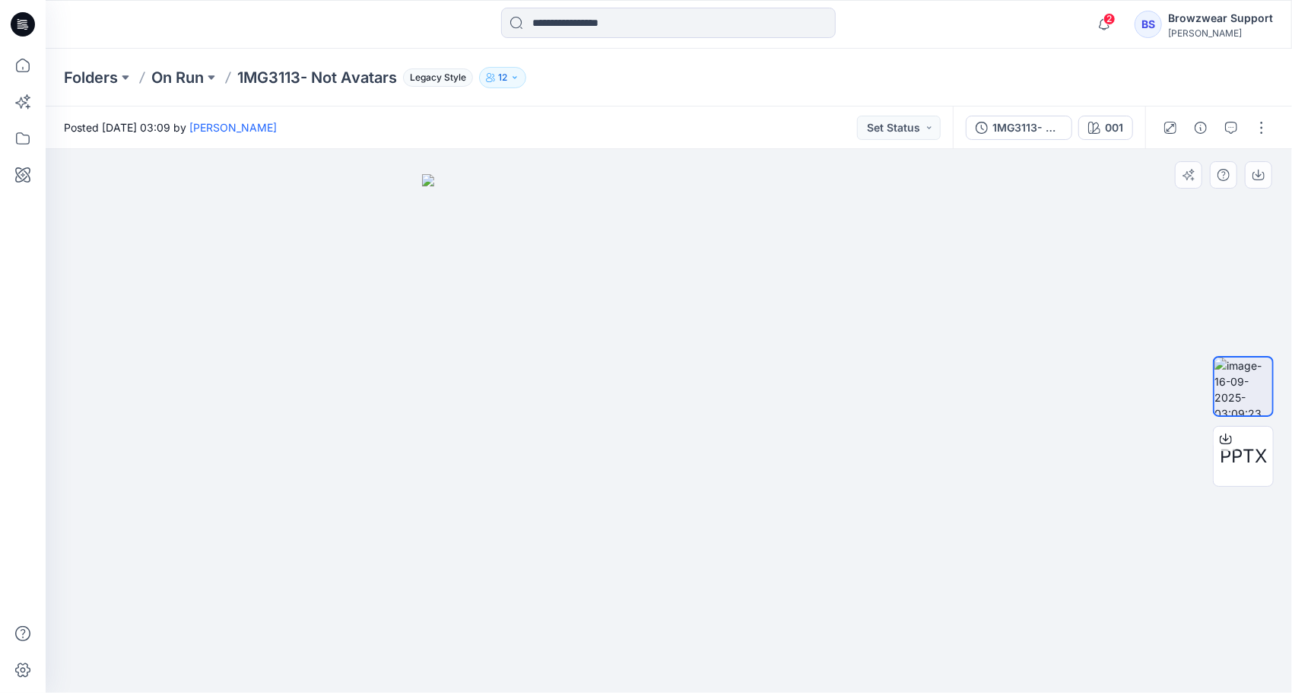
click at [631, 354] on img at bounding box center [669, 433] width 494 height 519
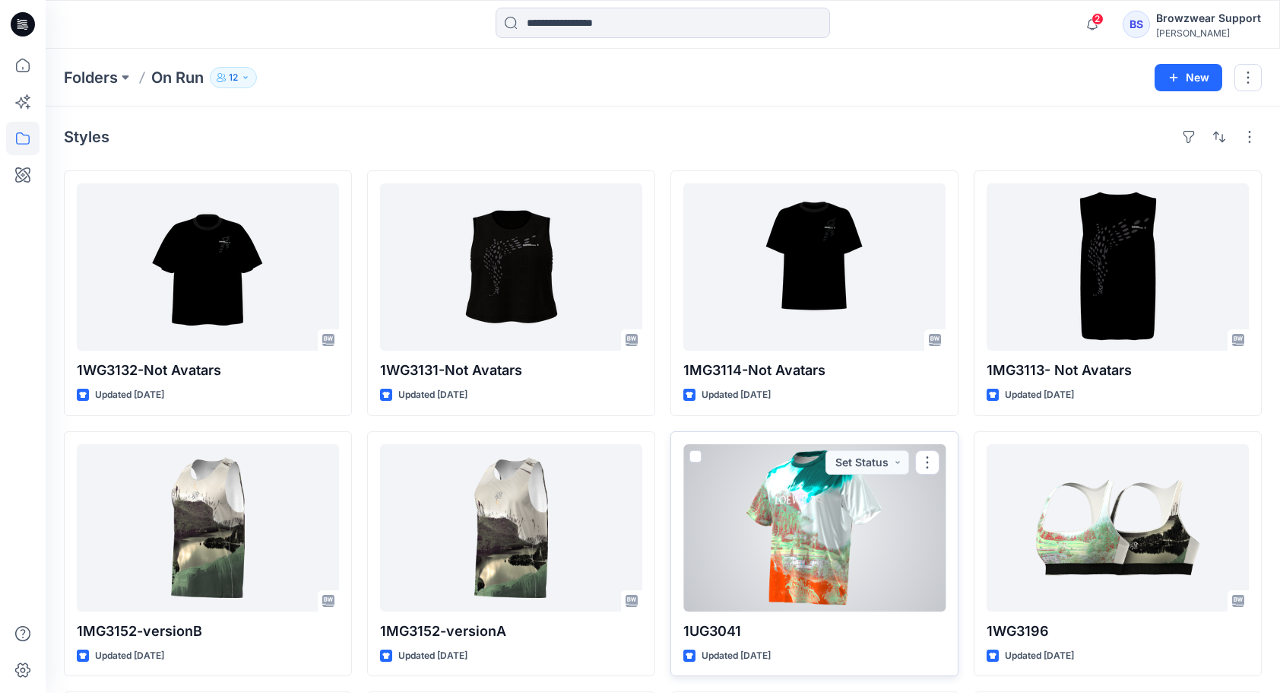
click at [821, 555] on div at bounding box center [814, 527] width 262 height 167
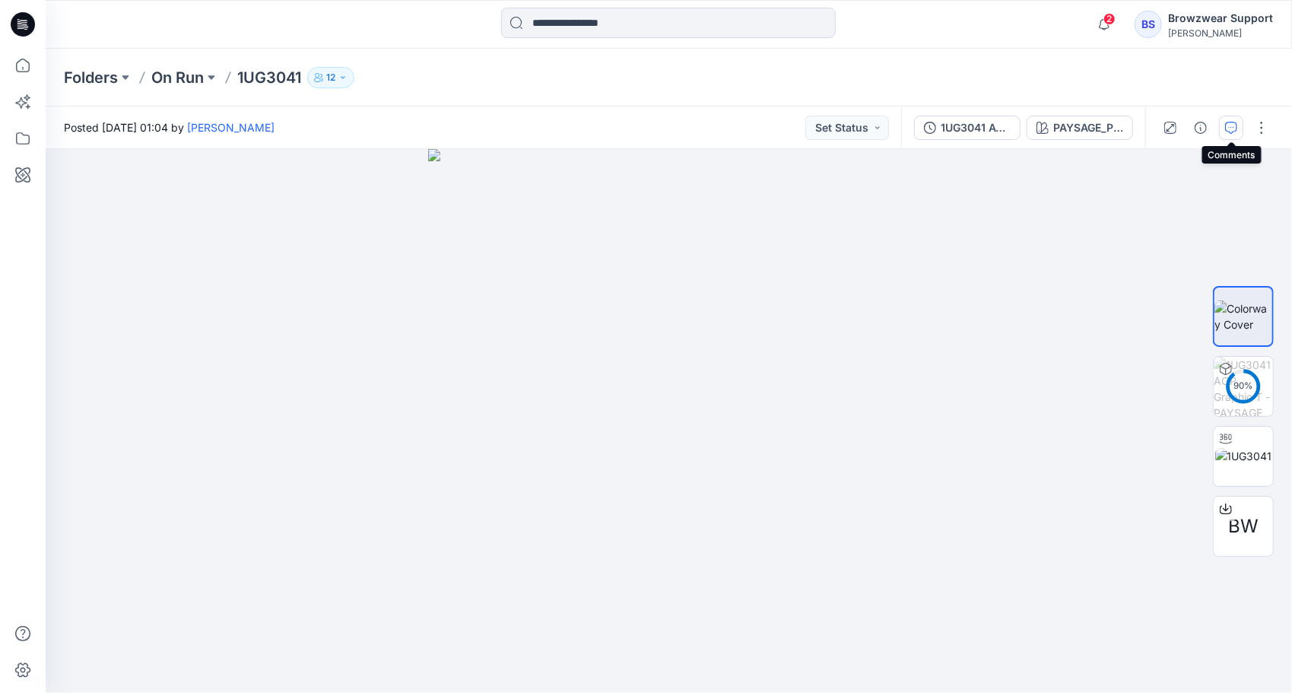
click at [1228, 125] on icon "button" at bounding box center [1231, 128] width 12 height 12
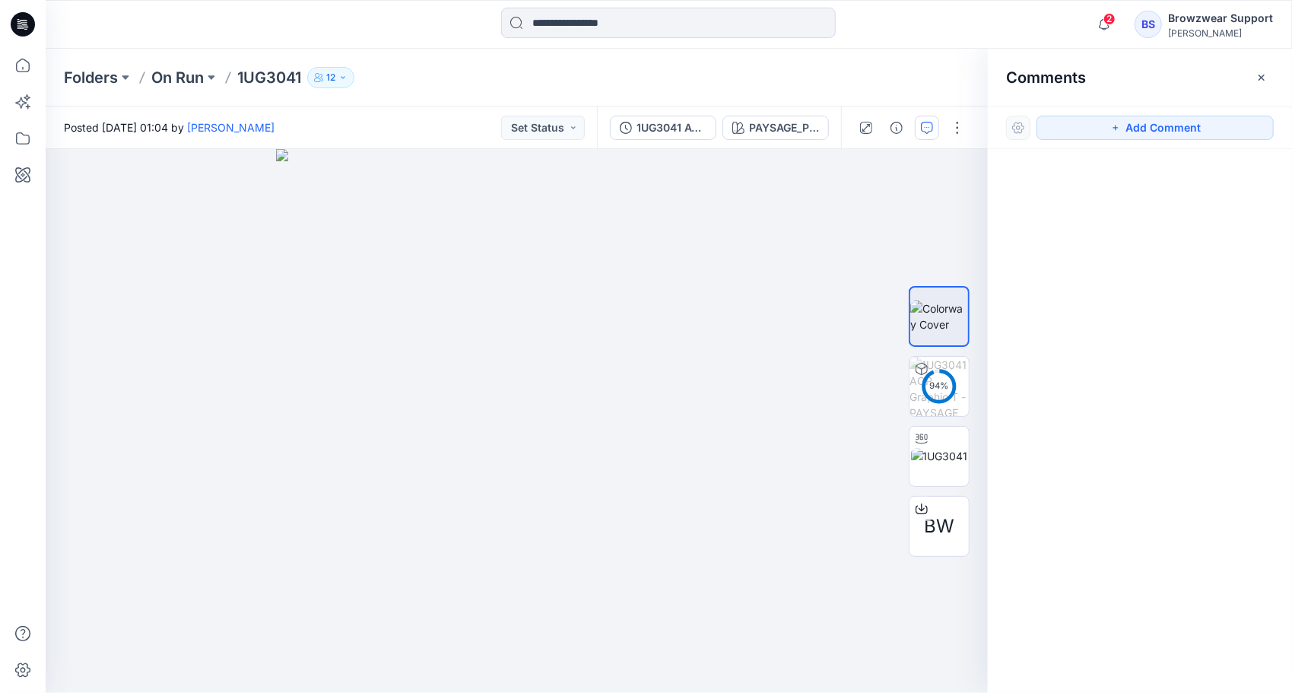
drag, startPoint x: 1260, startPoint y: 78, endPoint x: 1260, endPoint y: 110, distance: 32.7
click at [1262, 78] on icon "button" at bounding box center [1261, 77] width 6 height 6
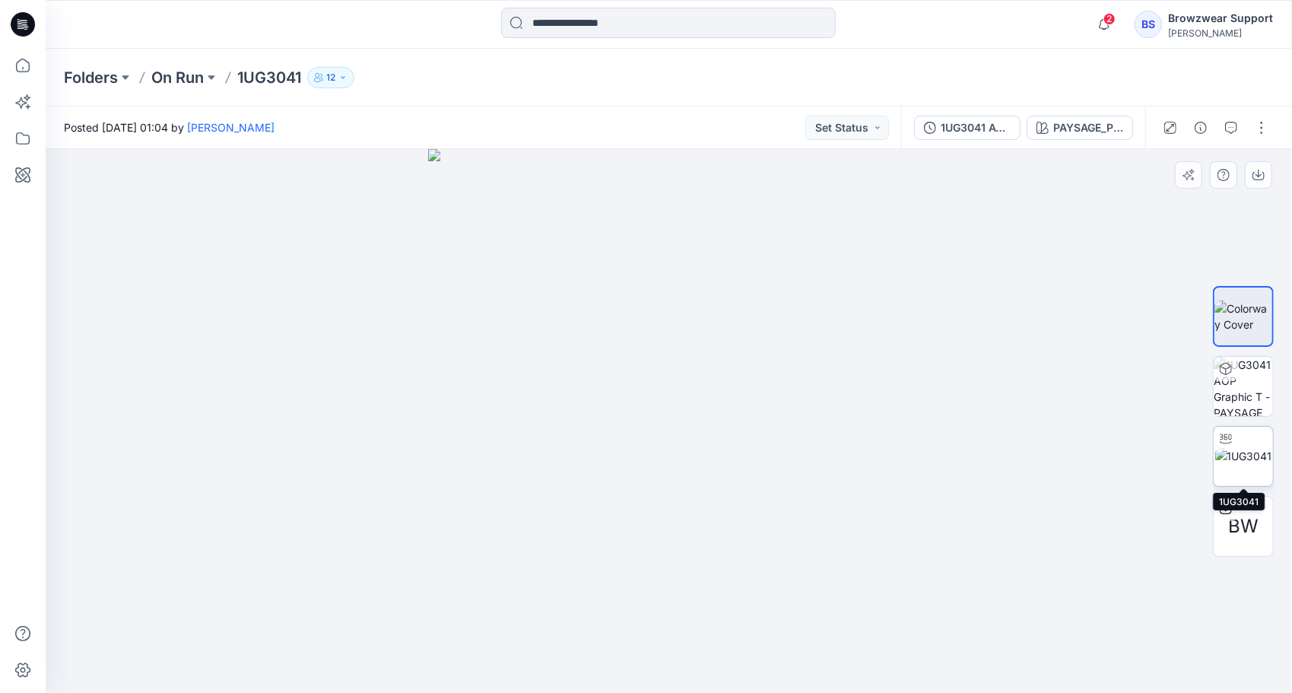
click at [1253, 450] on img at bounding box center [1243, 456] width 57 height 16
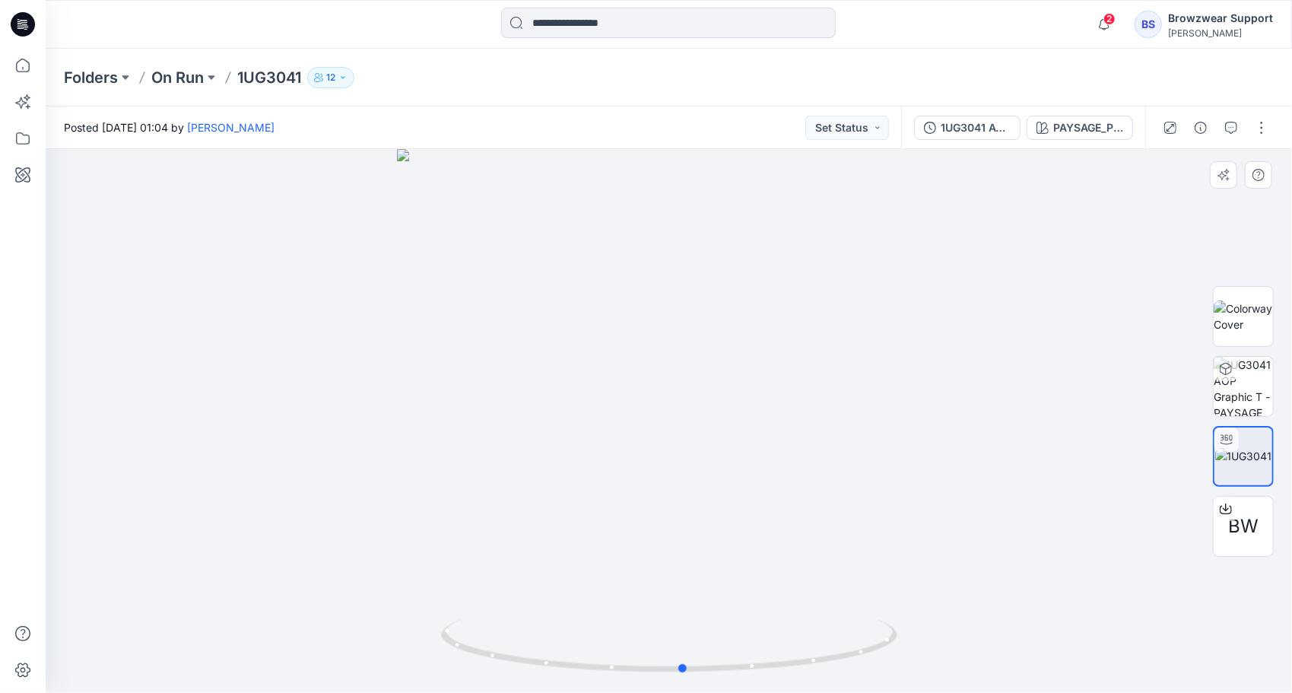
drag, startPoint x: 673, startPoint y: 671, endPoint x: 687, endPoint y: 601, distance: 71.4
click at [687, 601] on div at bounding box center [669, 421] width 1246 height 544
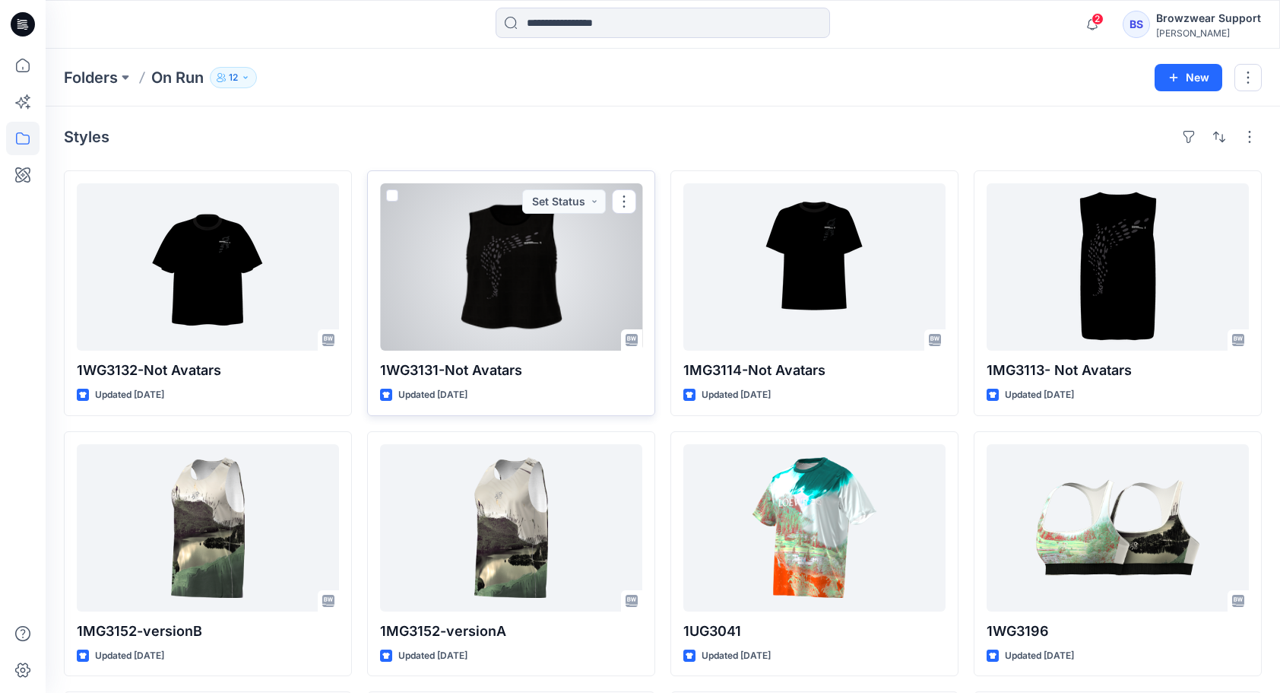
click at [529, 310] on div at bounding box center [511, 266] width 262 height 167
